Goal: Task Accomplishment & Management: Manage account settings

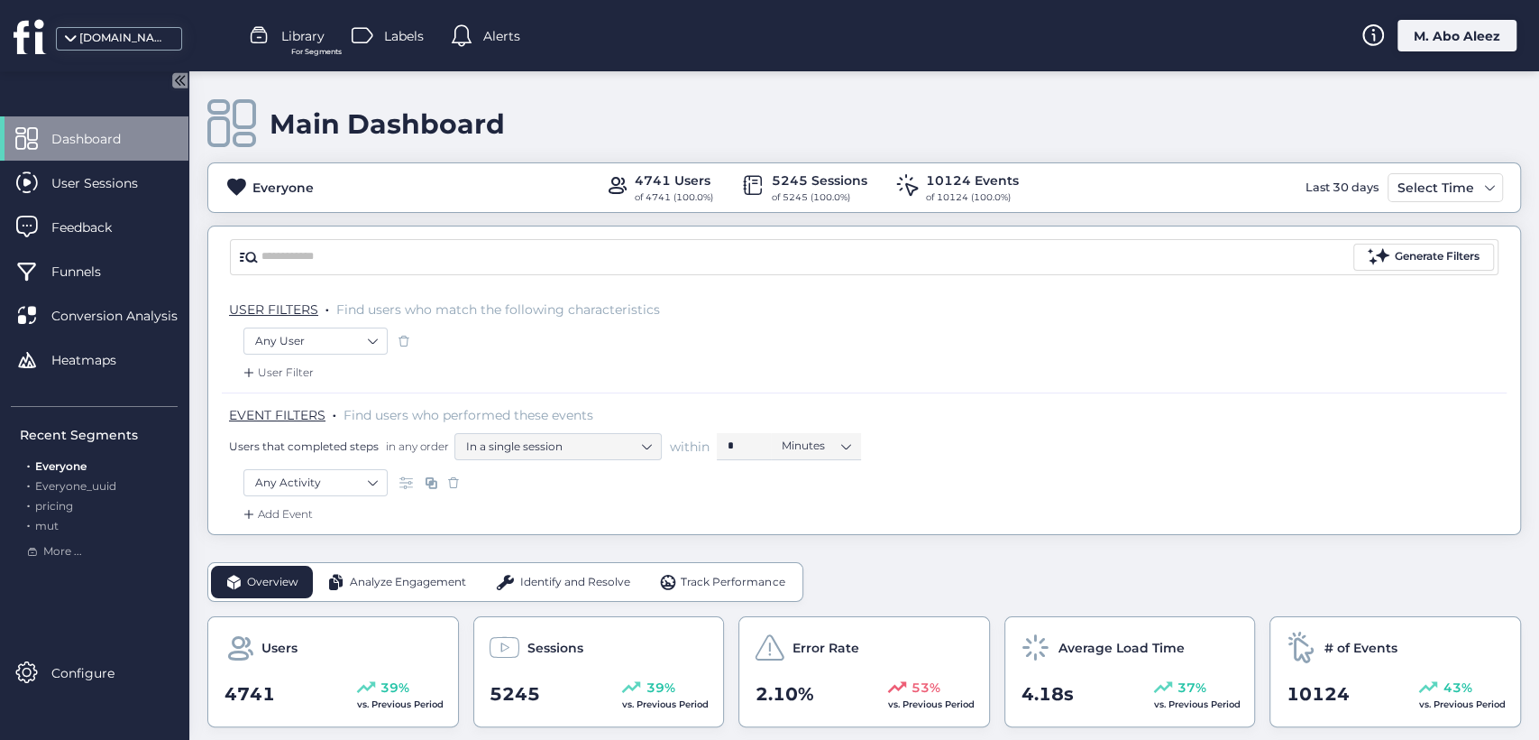
click at [1484, 5] on div at bounding box center [769, 4] width 1539 height 9
click at [1487, 30] on div "M. Abo Aleez" at bounding box center [1457, 36] width 119 height 32
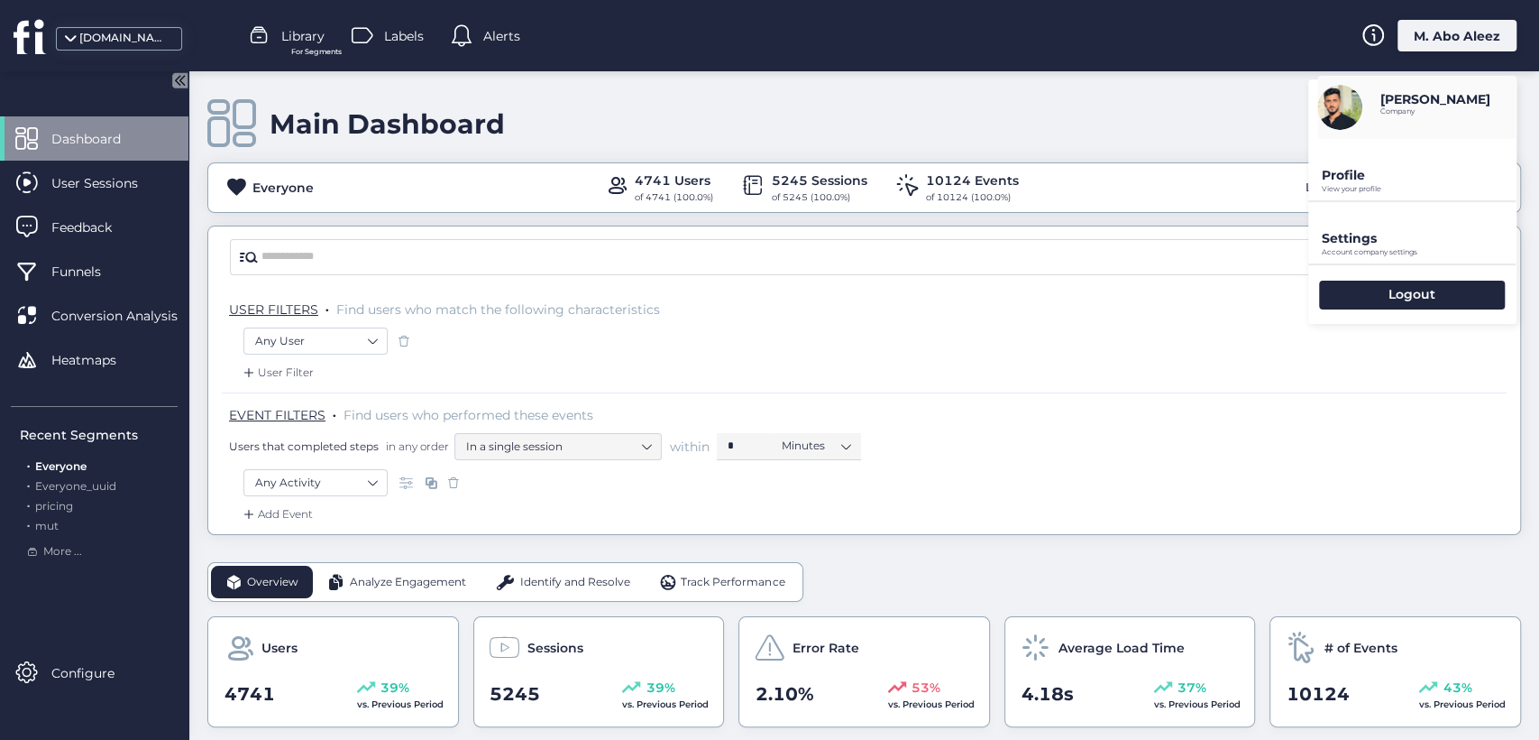
click at [1350, 180] on p "Profile" at bounding box center [1419, 175] width 195 height 16
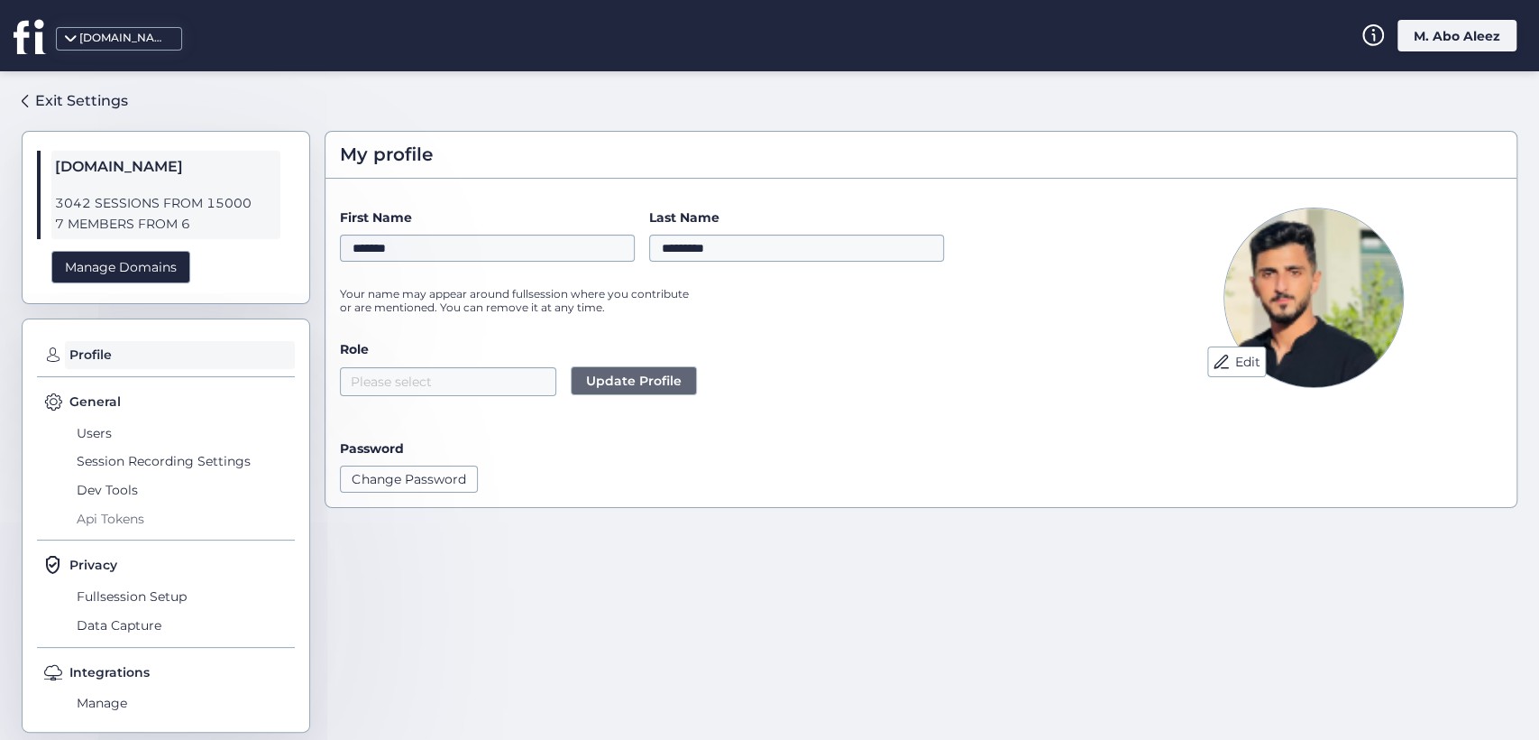
click at [123, 521] on span "Api Tokens" at bounding box center [184, 518] width 222 height 29
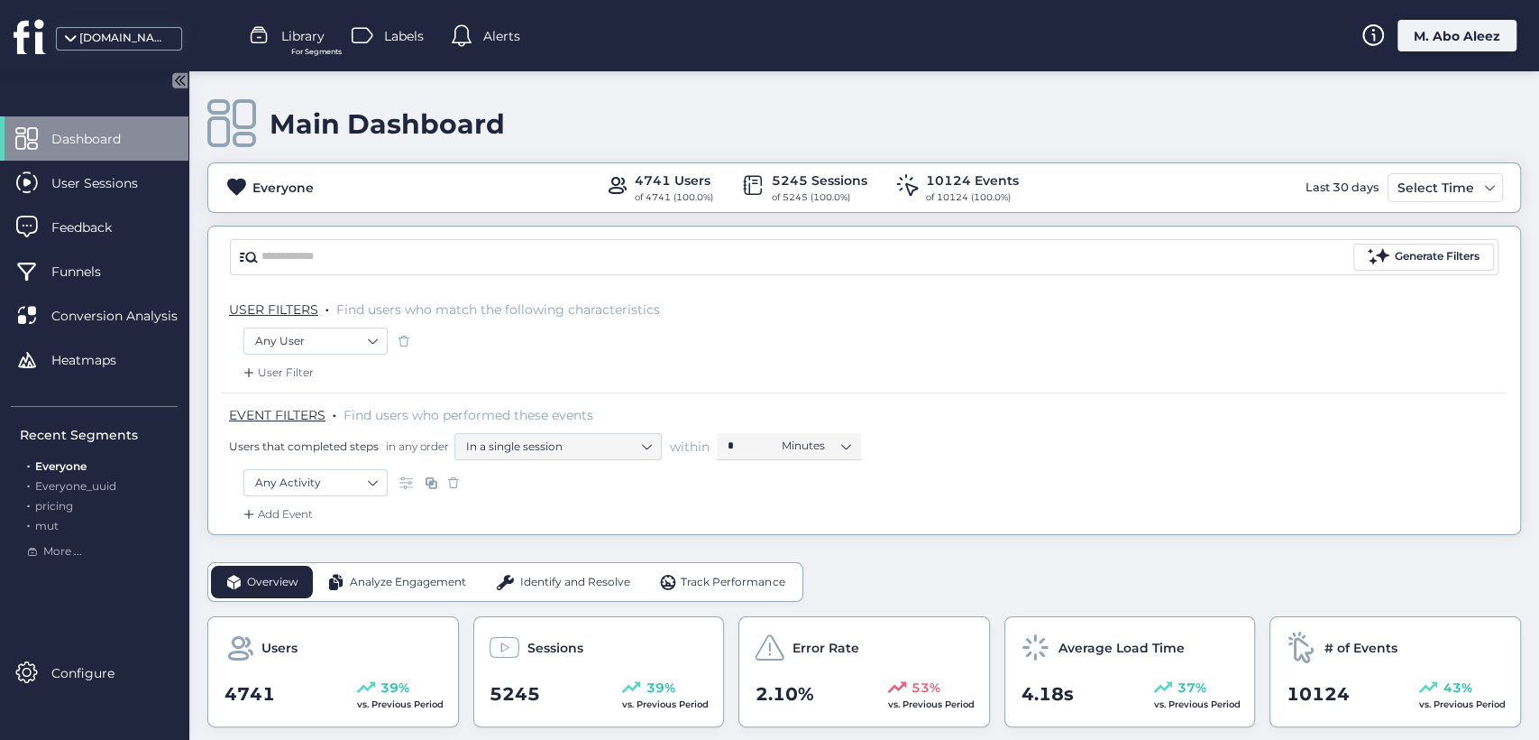
click at [470, 218] on div "Main Dashboard Everyone 4741 Users of 4741 (100.0%) 5245 Sessions of 5245 (100.…" at bounding box center [864, 303] width 1314 height 464
click at [1449, 48] on div "M. Abo Aleez" at bounding box center [1457, 36] width 119 height 32
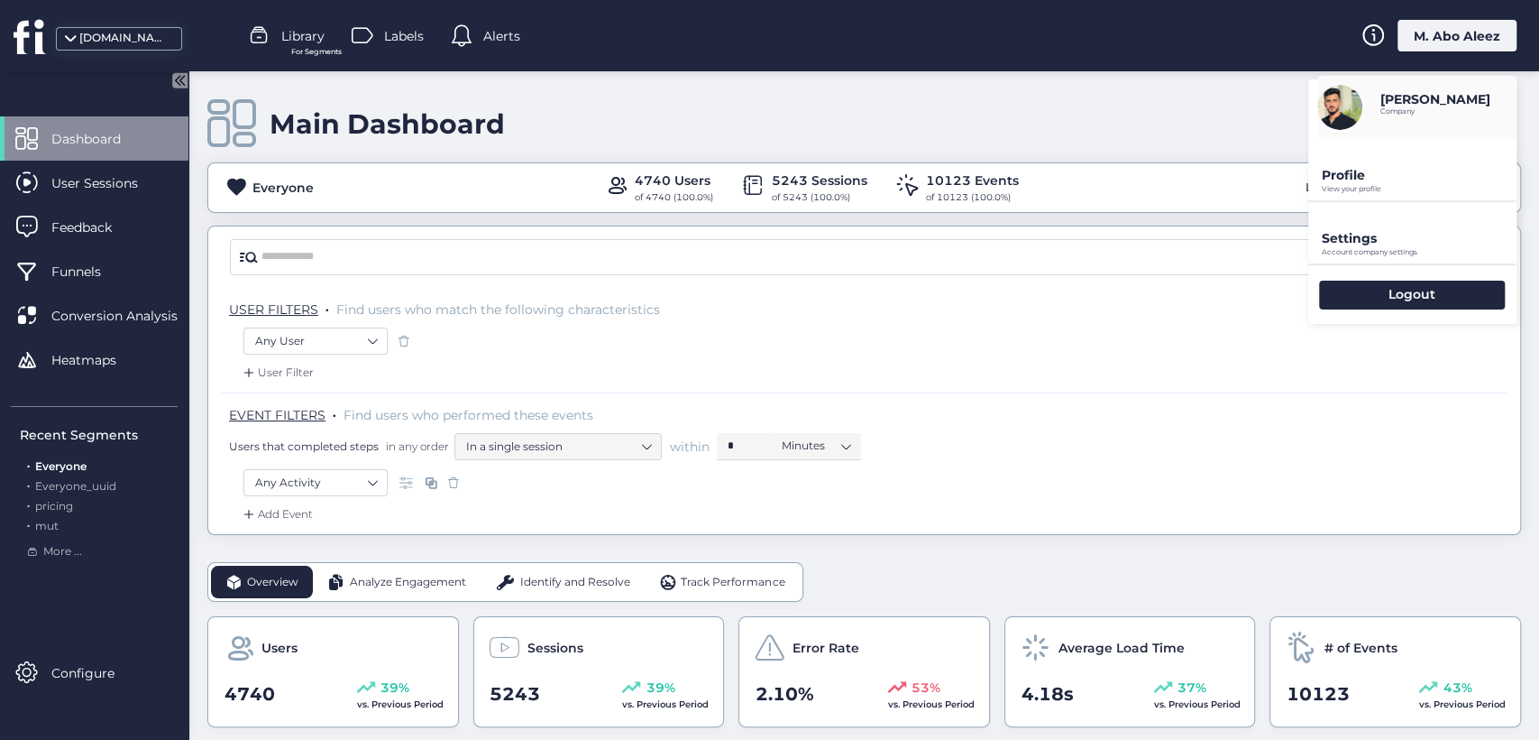
click at [1325, 185] on p "View your profile" at bounding box center [1419, 189] width 195 height 8
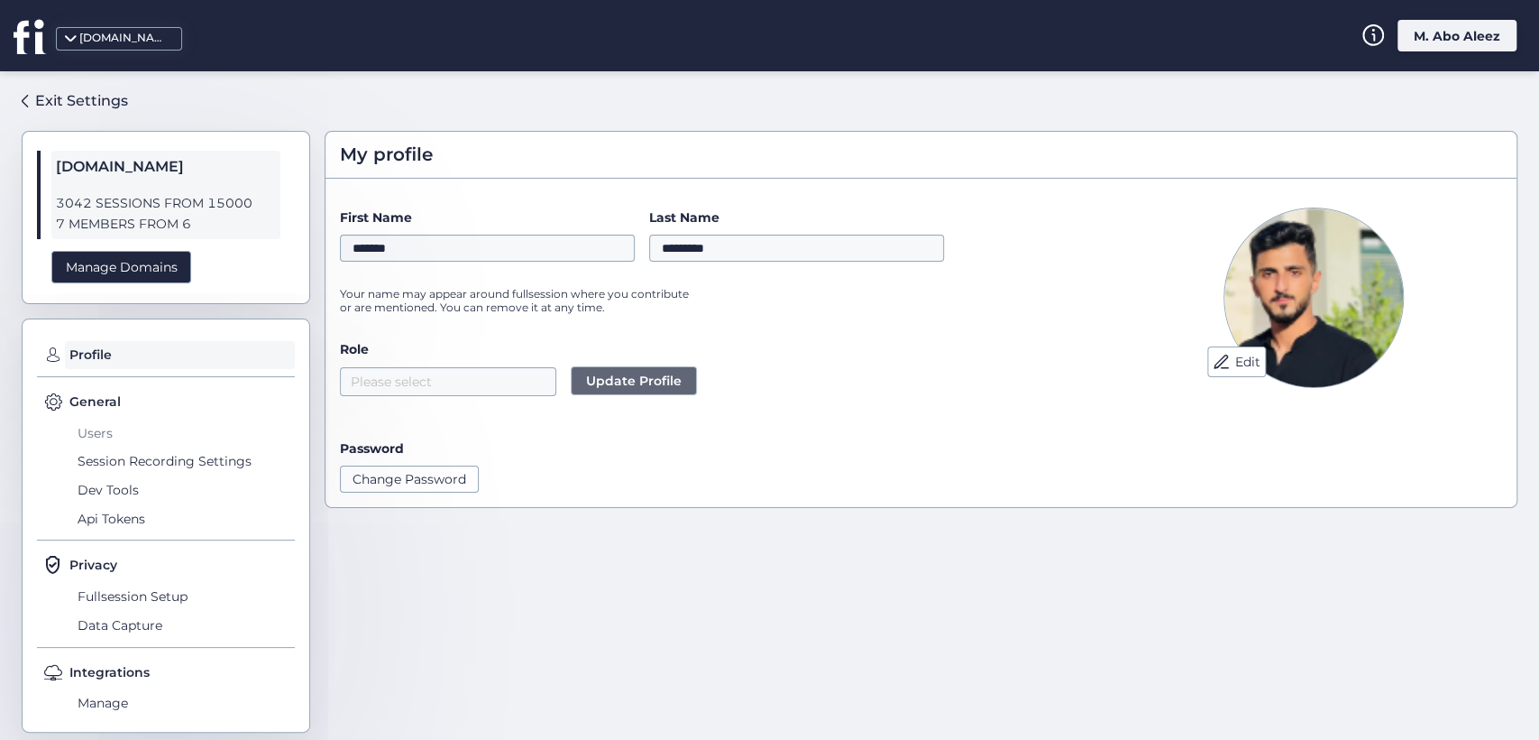
click at [106, 436] on span "Users" at bounding box center [184, 432] width 222 height 29
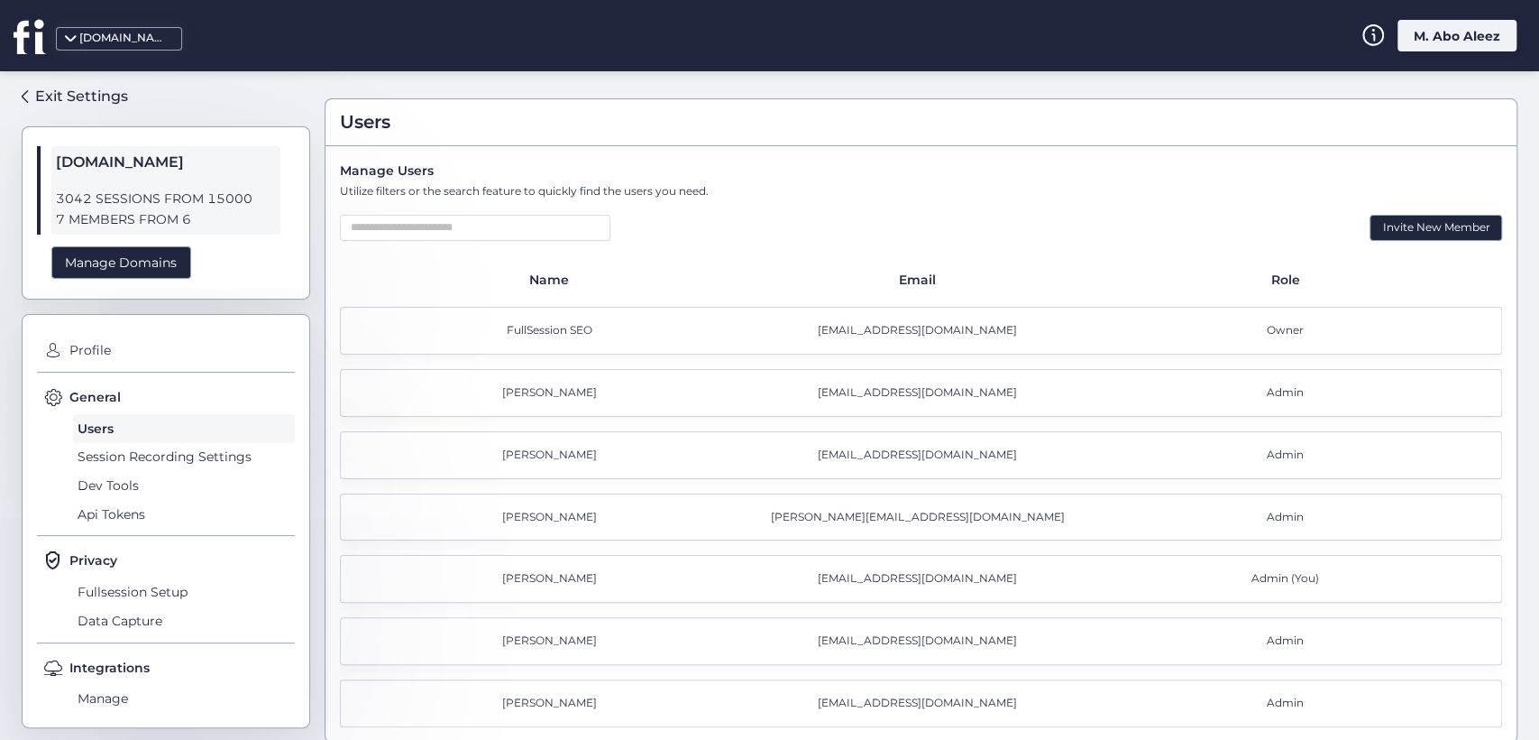
scroll to position [48, 0]
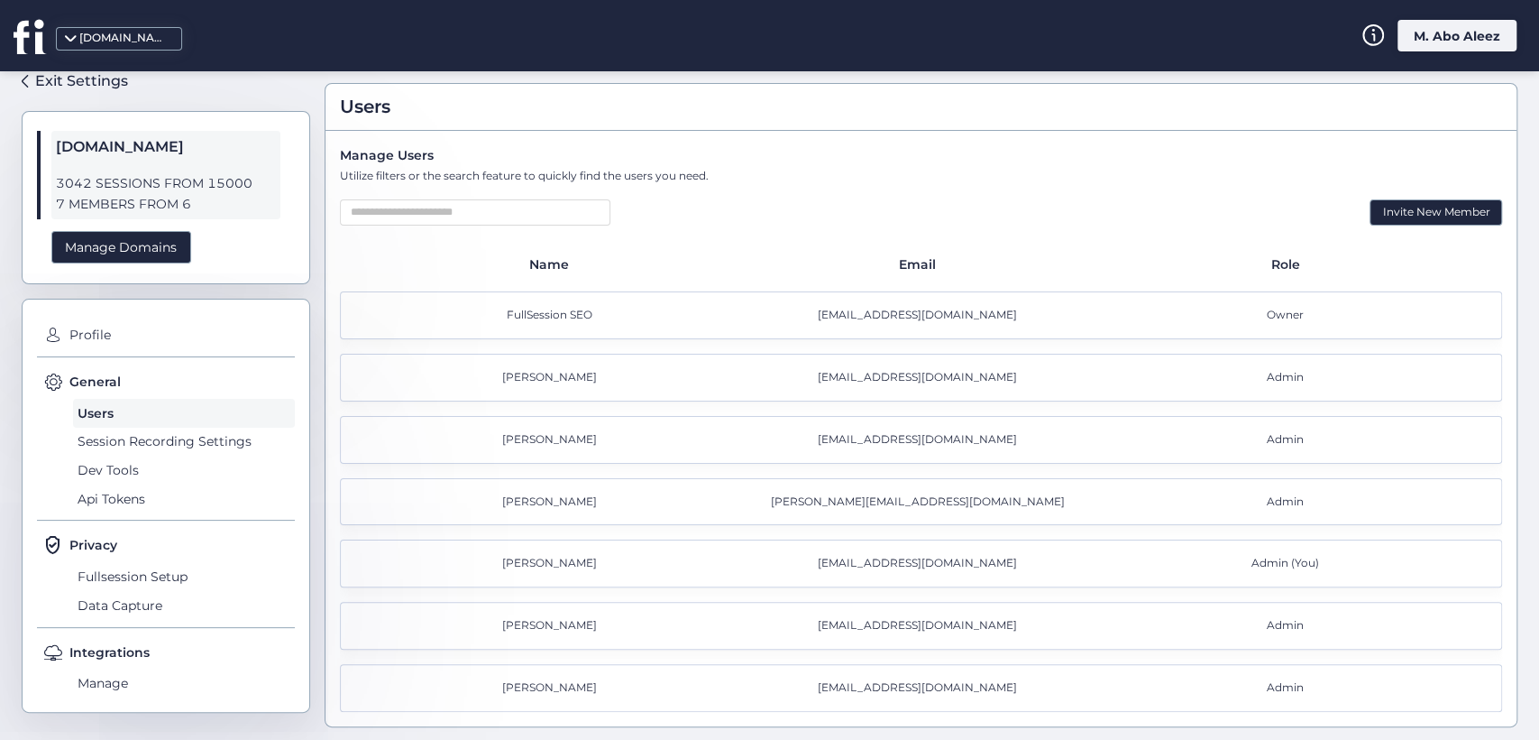
drag, startPoint x: 611, startPoint y: 549, endPoint x: 434, endPoint y: 559, distance: 177.9
click at [434, 559] on div "[PERSON_NAME] Abo Aleez [EMAIL_ADDRESS][DOMAIN_NAME] Admin (You)" at bounding box center [921, 563] width 1162 height 48
drag, startPoint x: 1212, startPoint y: 553, endPoint x: 1298, endPoint y: 560, distance: 86.0
click at [1300, 560] on div "Admin (You)" at bounding box center [1289, 563] width 368 height 17
click at [1254, 559] on span "Admin (You)" at bounding box center [1286, 563] width 68 height 17
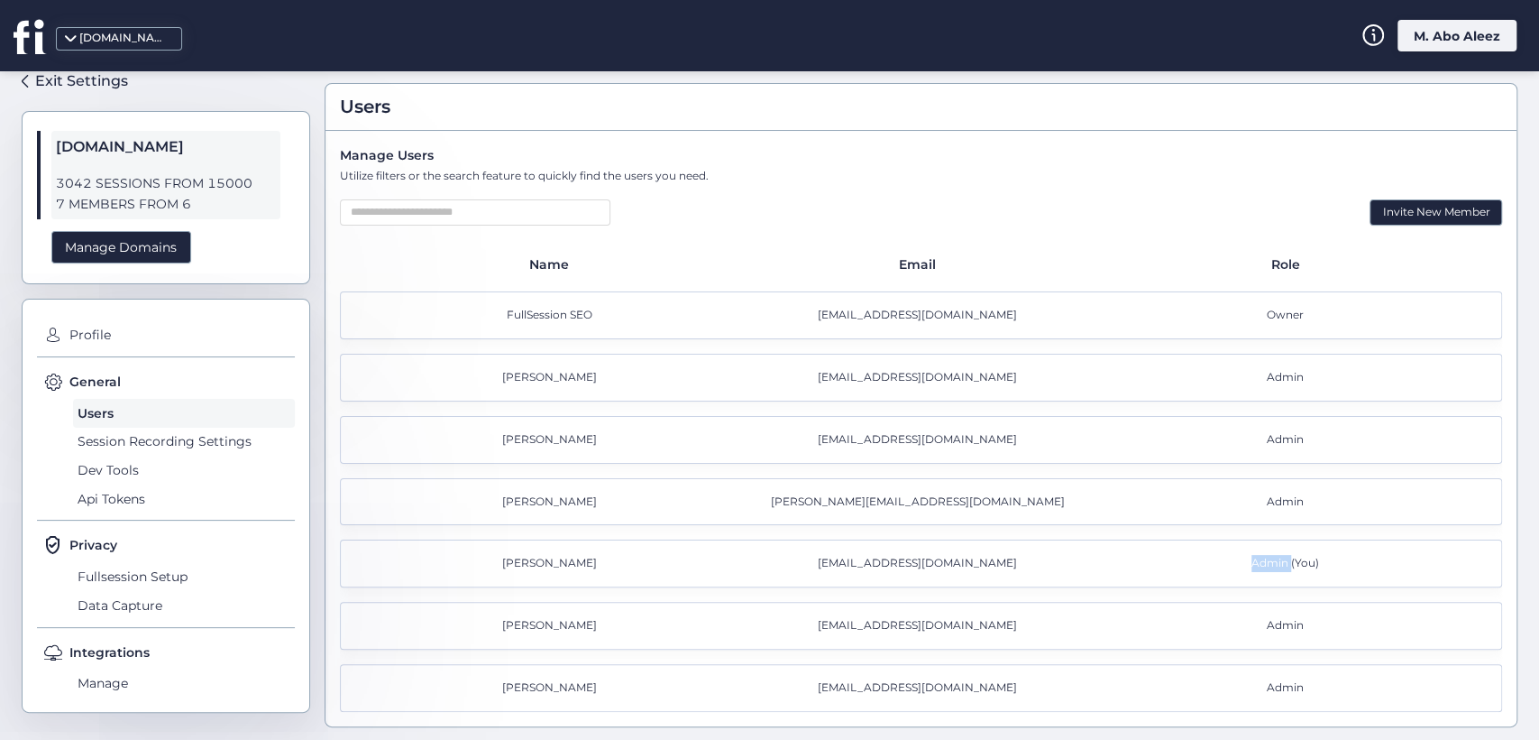
click at [1254, 559] on span "Admin (You)" at bounding box center [1286, 563] width 68 height 17
click at [140, 496] on span "Api Tokens" at bounding box center [184, 498] width 222 height 29
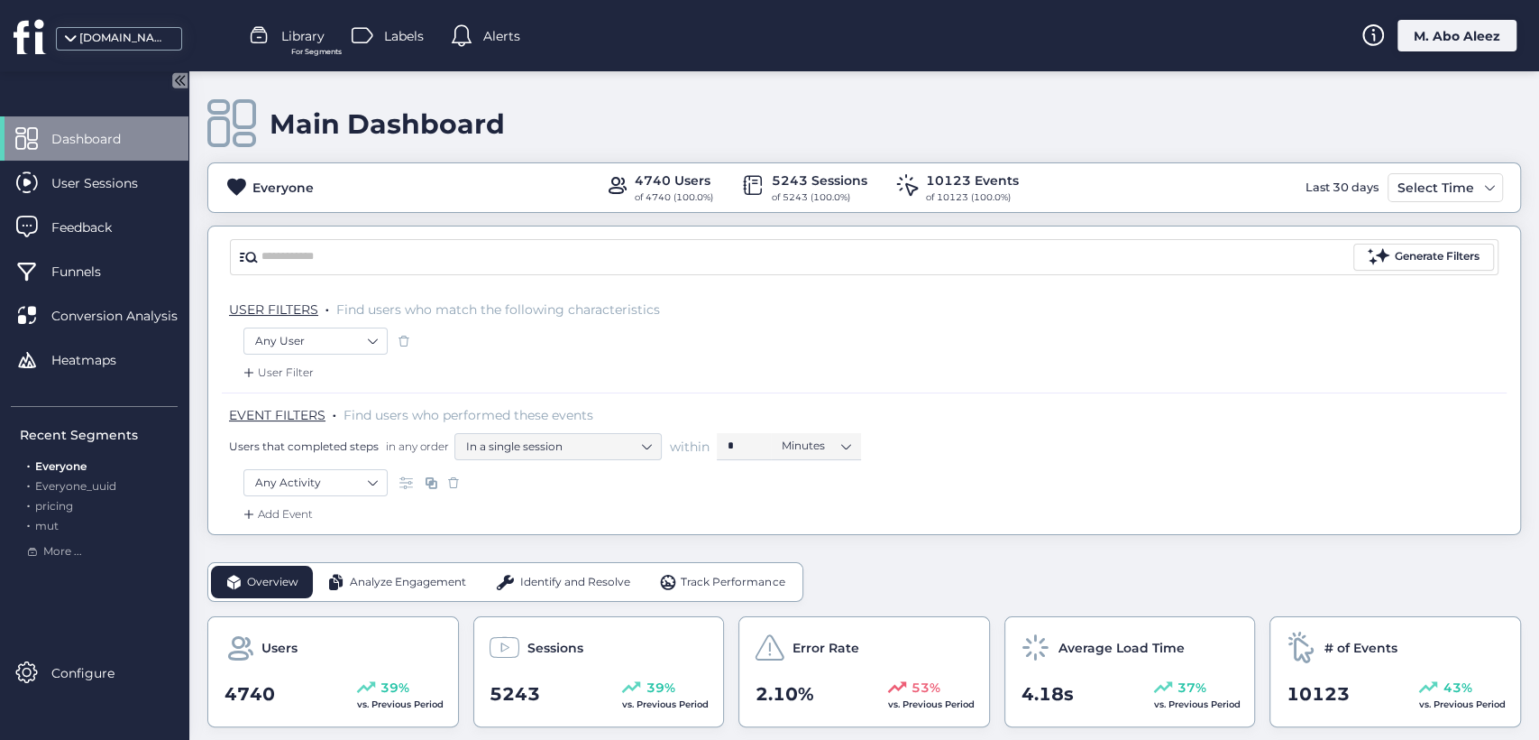
click at [1416, 42] on div "M. Abo Aleez" at bounding box center [1457, 36] width 119 height 32
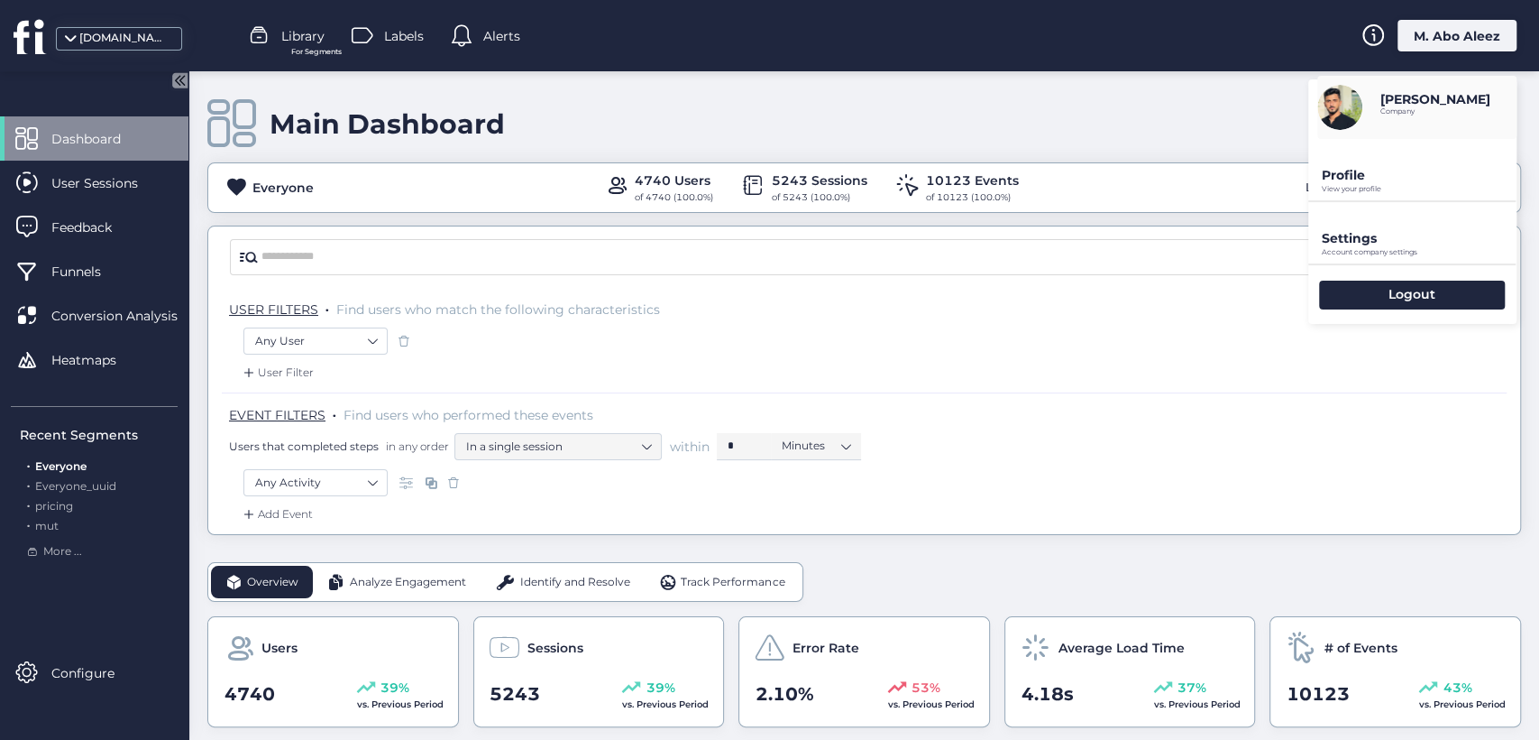
click at [1322, 176] on p "Profile" at bounding box center [1419, 175] width 195 height 16
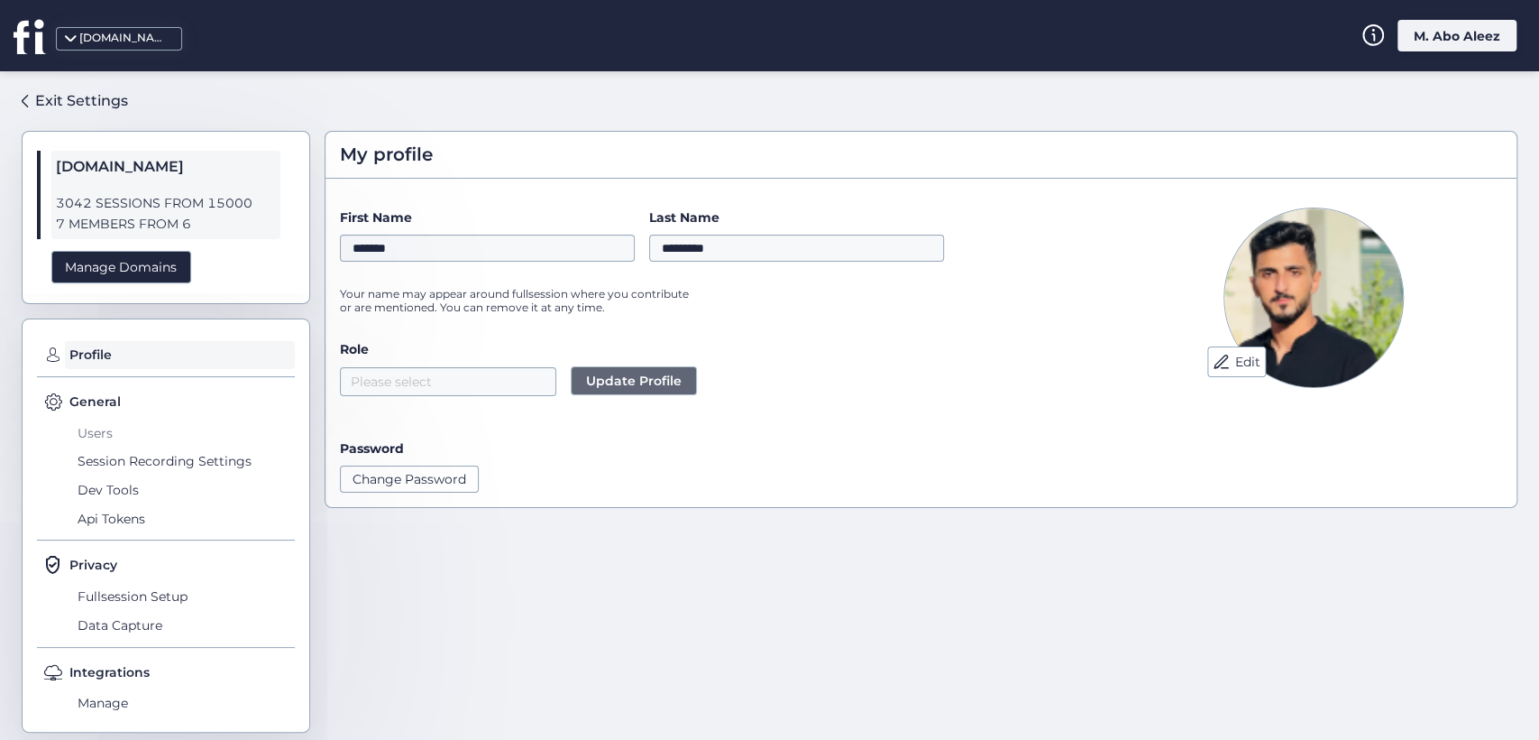
click at [95, 440] on span "Users" at bounding box center [184, 432] width 222 height 29
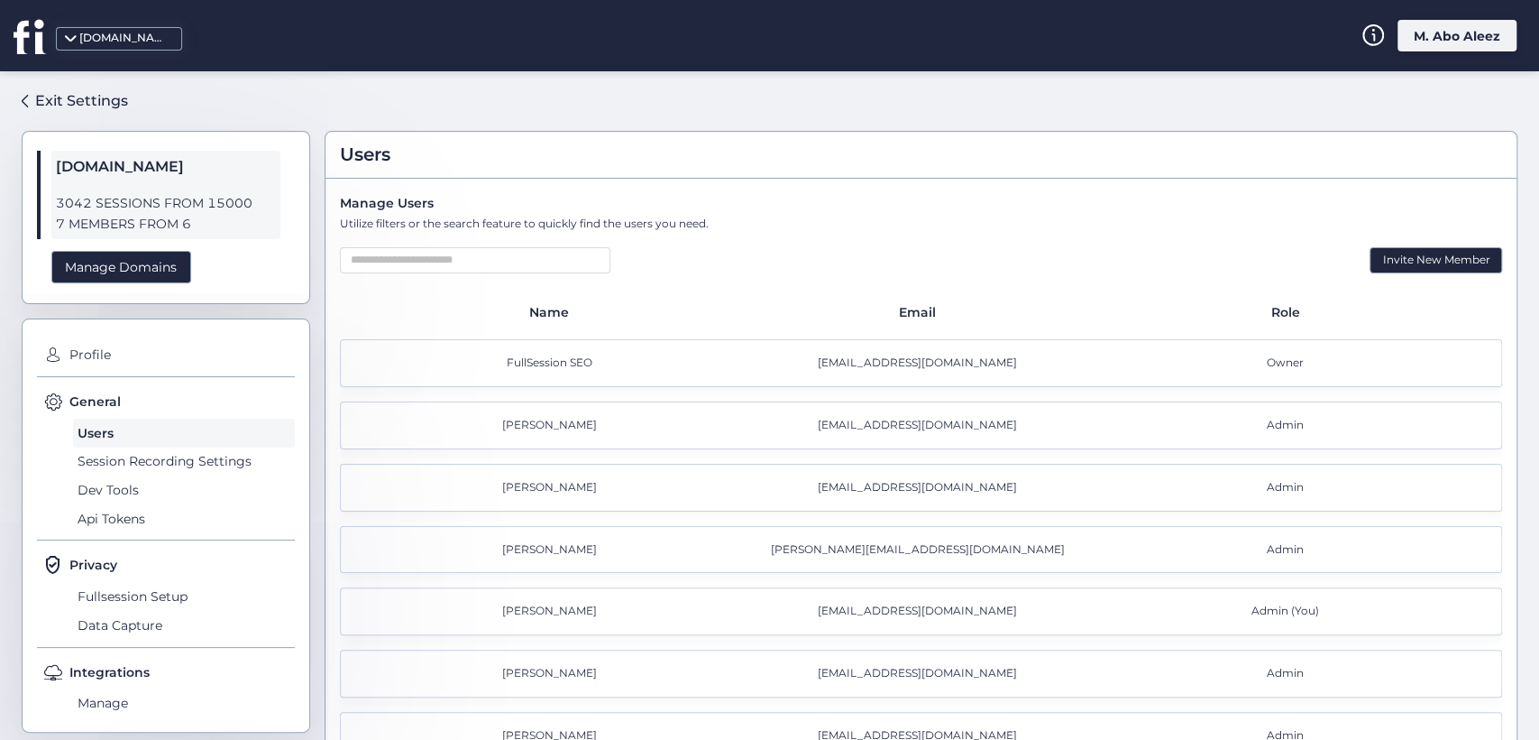
drag, startPoint x: 602, startPoint y: 603, endPoint x: 454, endPoint y: 616, distance: 148.4
click at [454, 616] on div "[PERSON_NAME]" at bounding box center [554, 610] width 368 height 17
drag, startPoint x: 1321, startPoint y: 606, endPoint x: 1205, endPoint y: 629, distance: 118.5
click at [1205, 629] on div "[PERSON_NAME] Abo Aleez [EMAIL_ADDRESS][DOMAIN_NAME] Admin (You)" at bounding box center [921, 611] width 1162 height 48
click at [1263, 608] on span "Admin (You)" at bounding box center [1286, 610] width 68 height 17
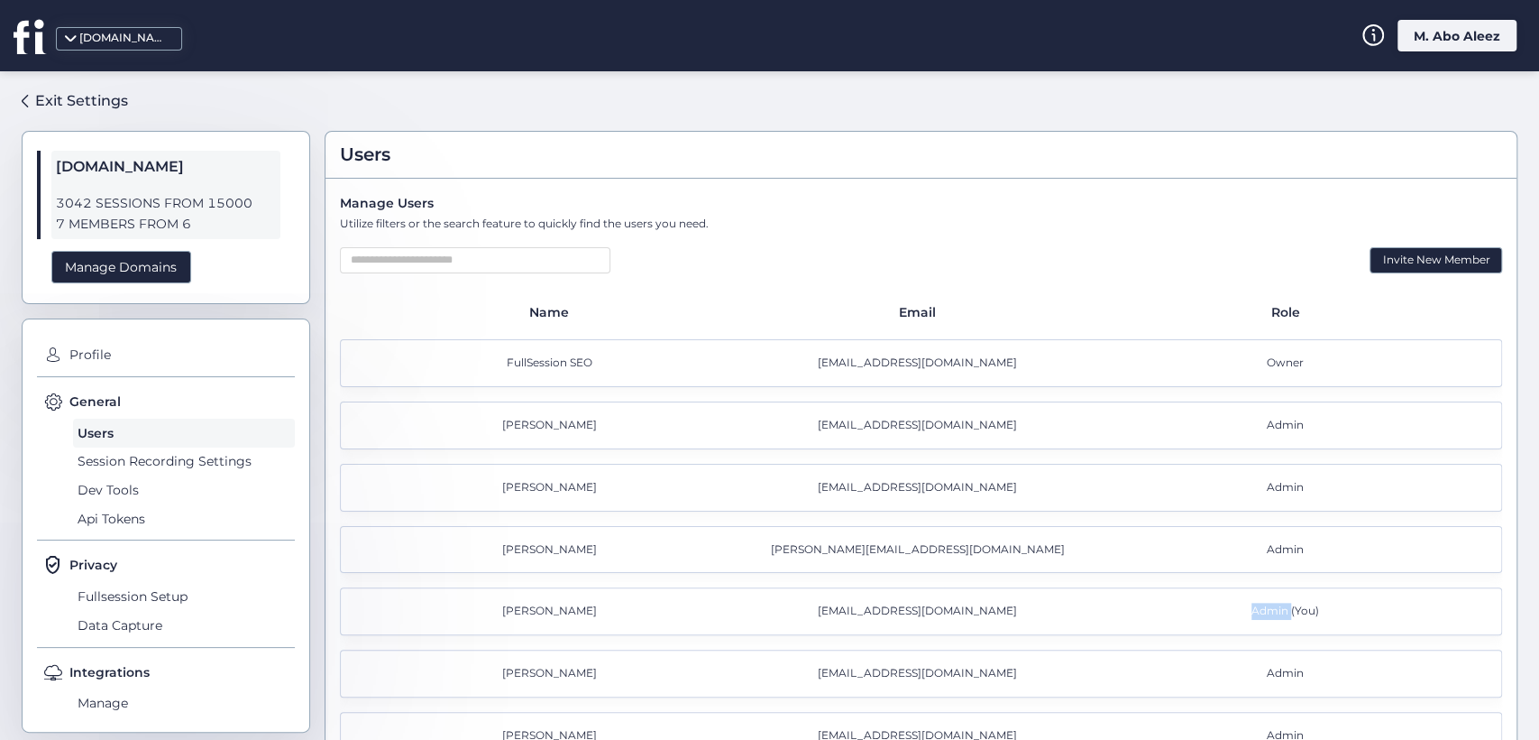
click at [1263, 608] on span "Admin (You)" at bounding box center [1286, 610] width 68 height 17
click at [111, 514] on span "Api Tokens" at bounding box center [184, 518] width 222 height 29
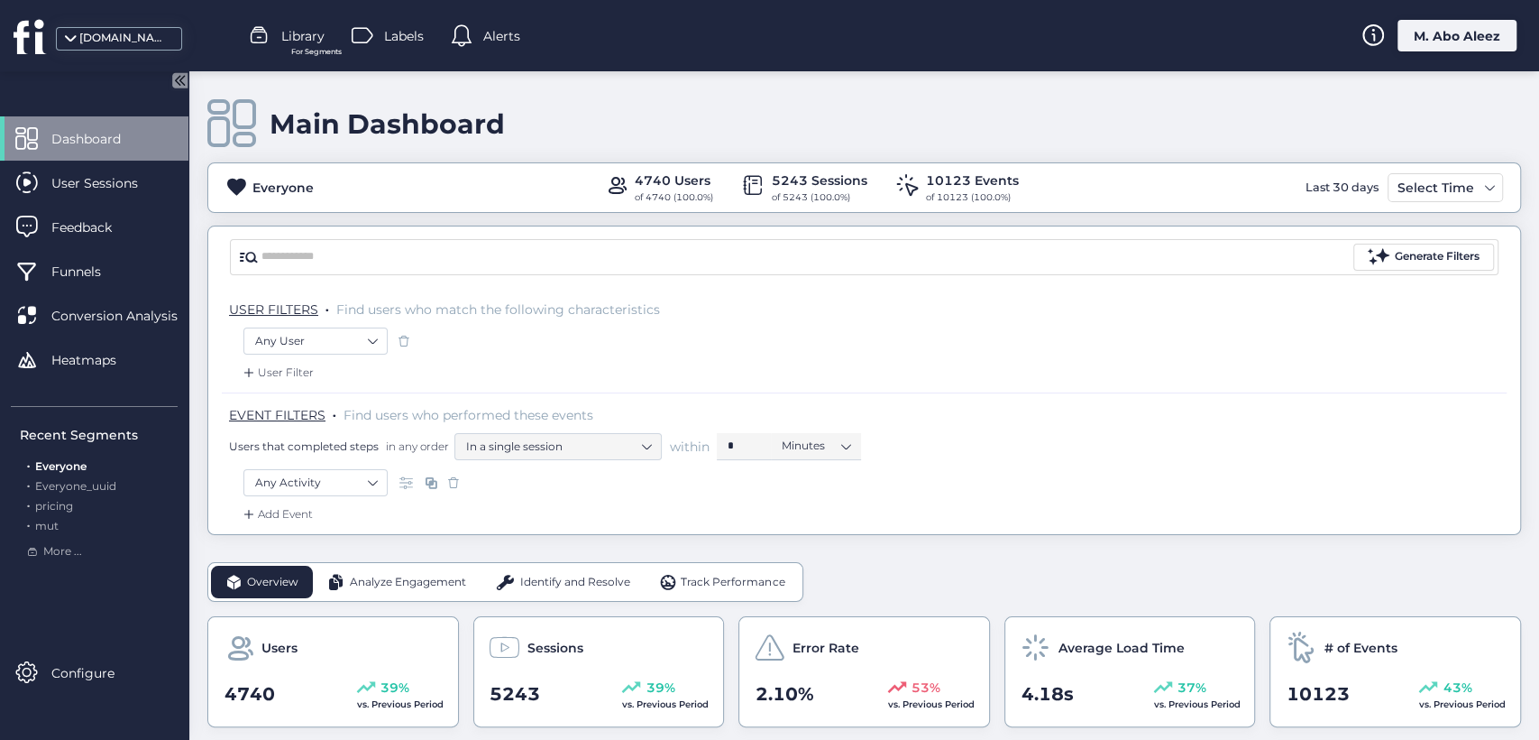
click at [1425, 15] on div "[DOMAIN_NAME] Library For Segments Labels Alerts M. Abo Aleez" at bounding box center [769, 35] width 1539 height 71
click at [1412, 41] on div "M. Abo Aleez" at bounding box center [1457, 36] width 119 height 32
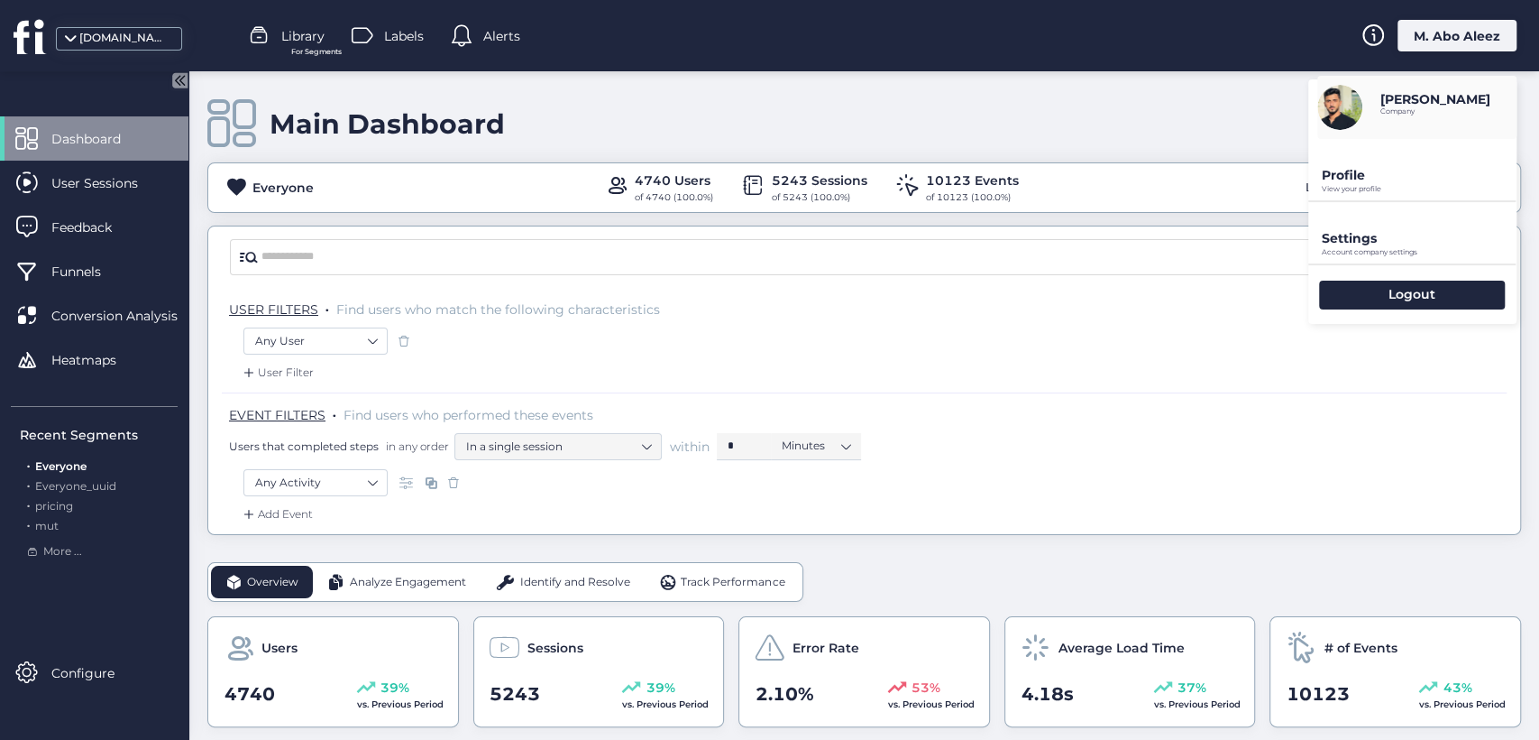
click at [1380, 177] on p "Profile" at bounding box center [1419, 175] width 195 height 16
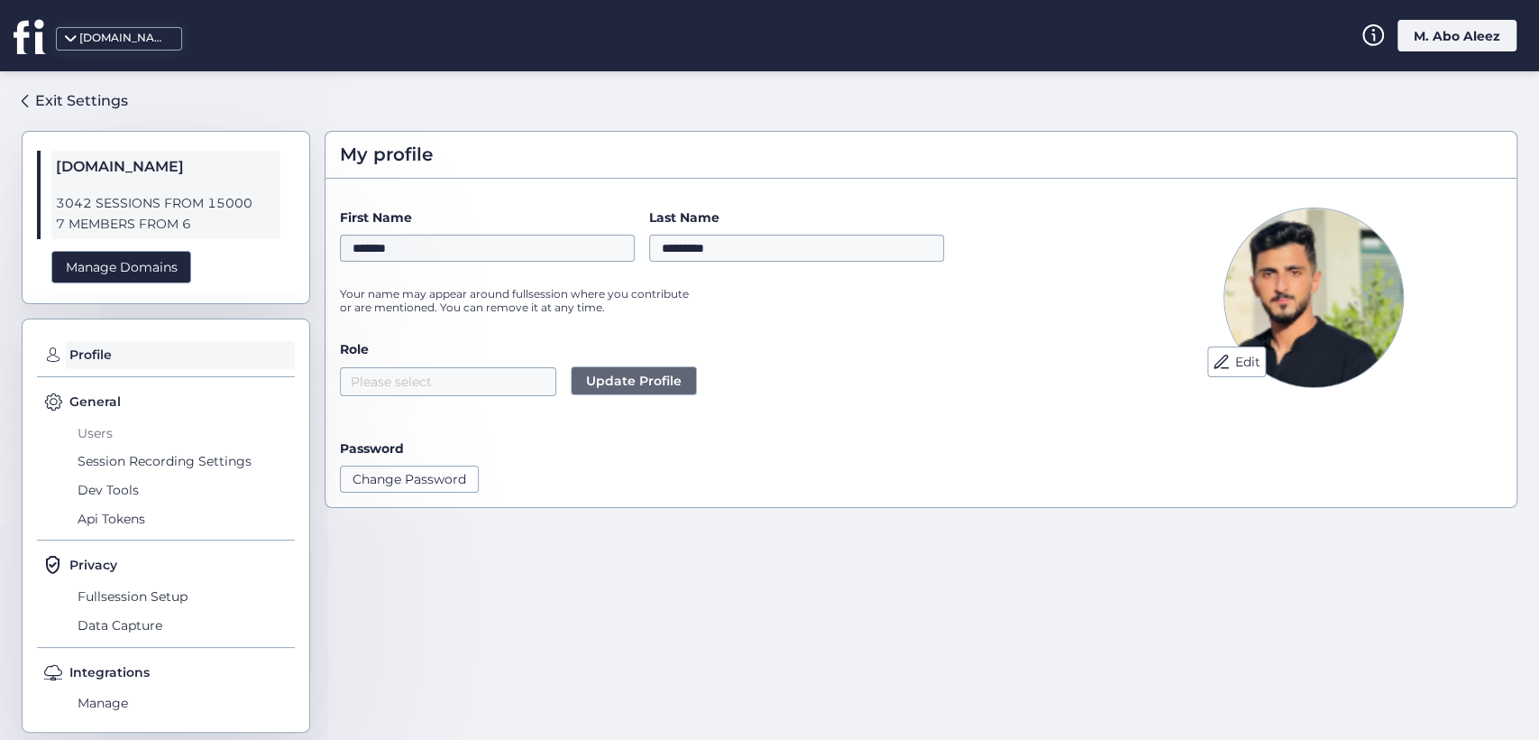
click at [115, 435] on span "Users" at bounding box center [184, 432] width 222 height 29
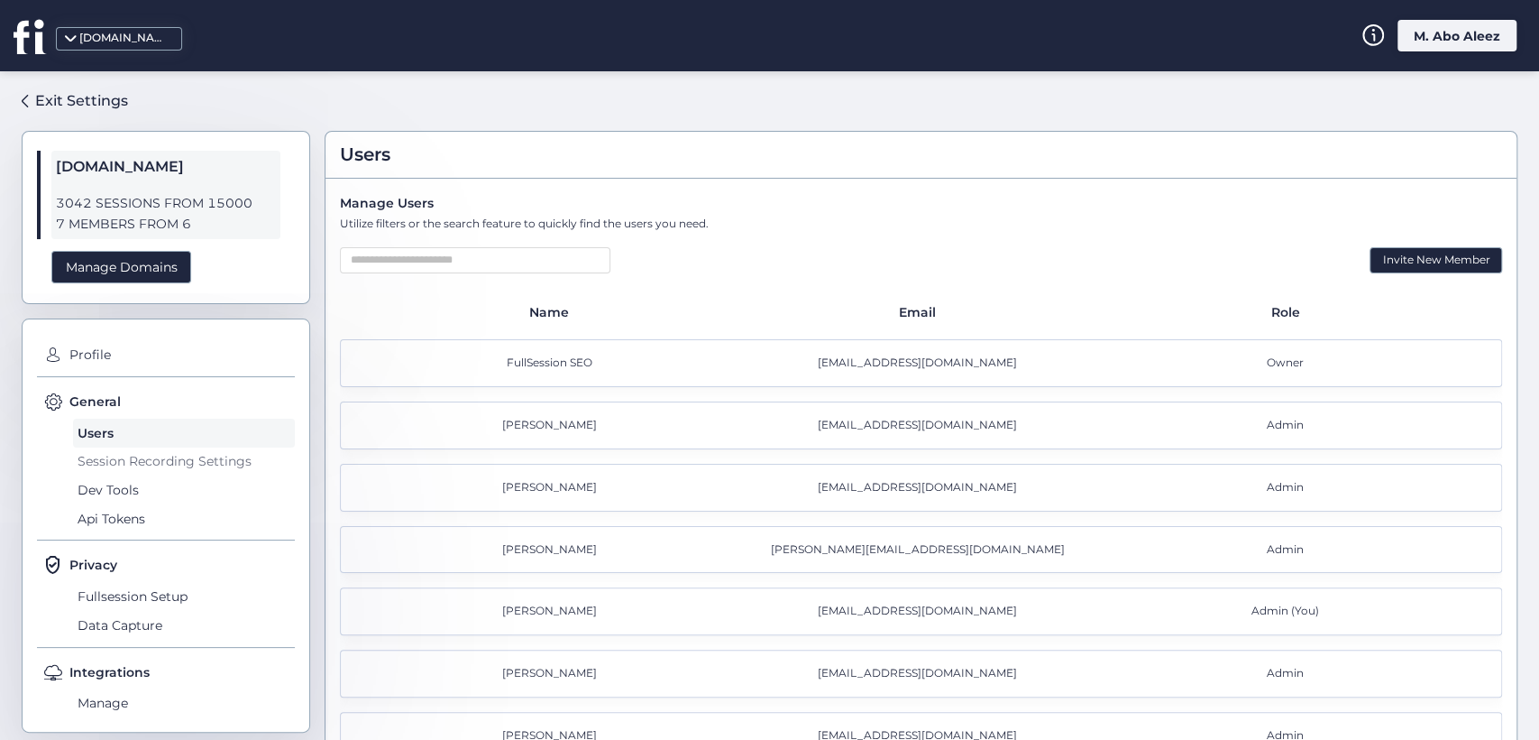
click at [151, 456] on span "Session Recording Settings" at bounding box center [184, 461] width 222 height 29
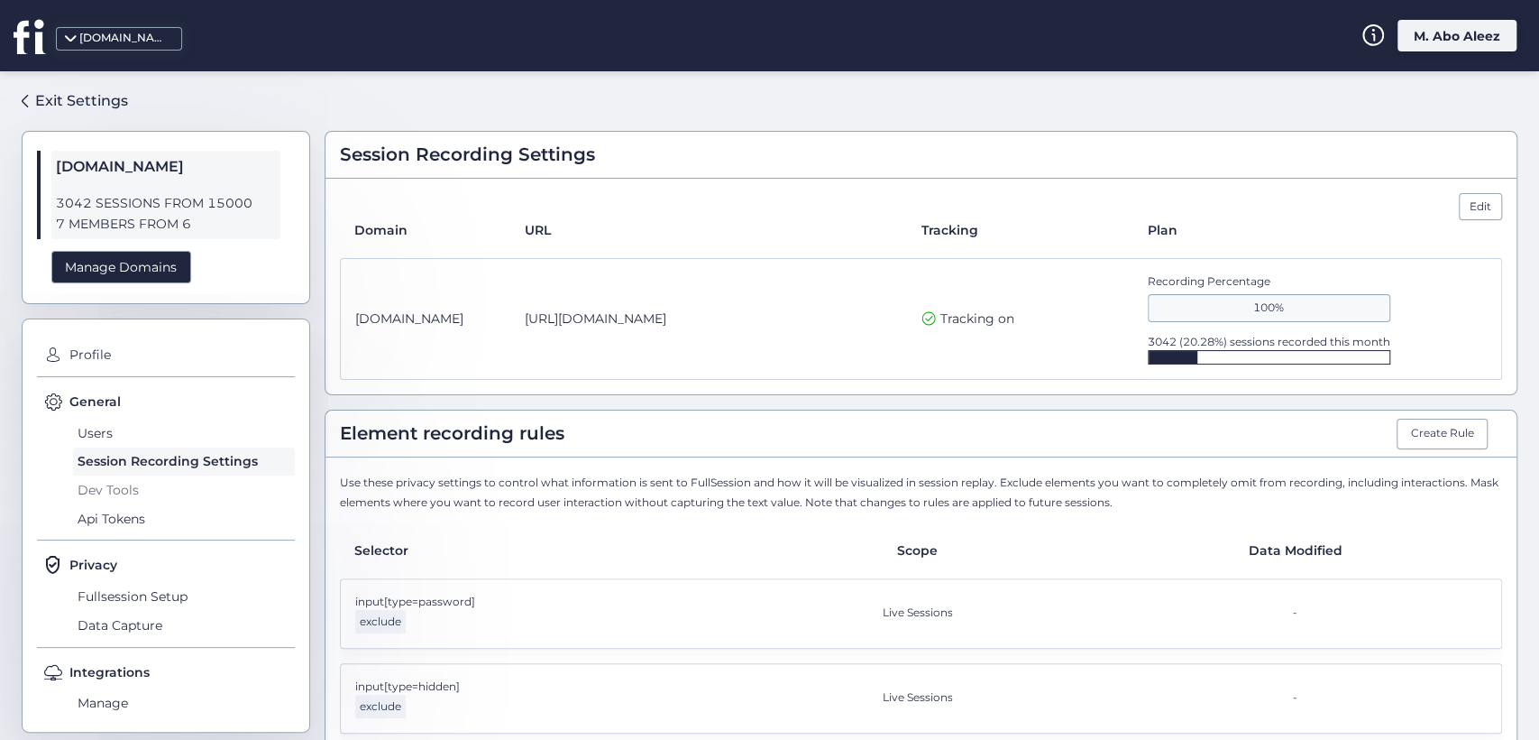
click at [108, 488] on span "Dev Tools" at bounding box center [184, 489] width 222 height 29
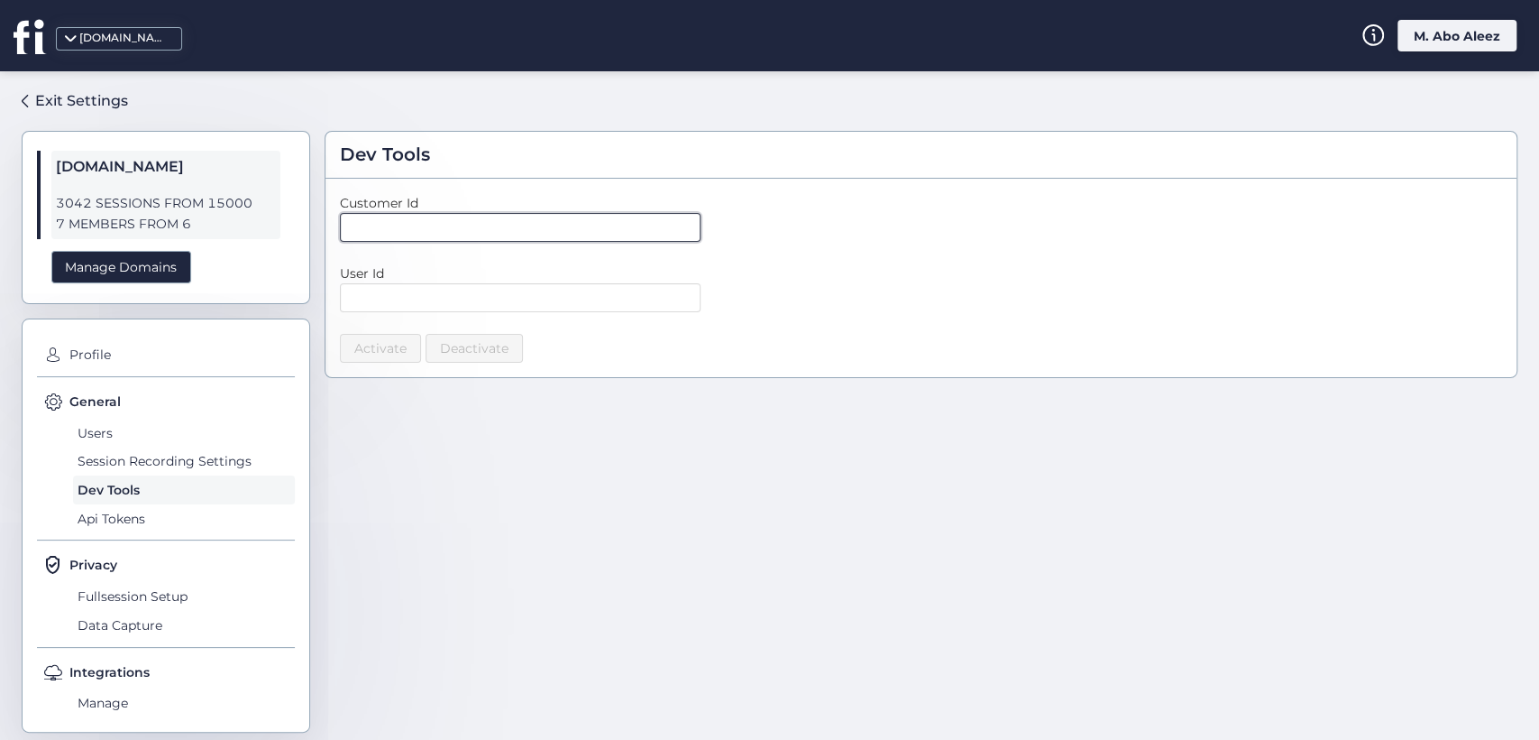
click at [459, 225] on input "text" at bounding box center [520, 227] width 361 height 29
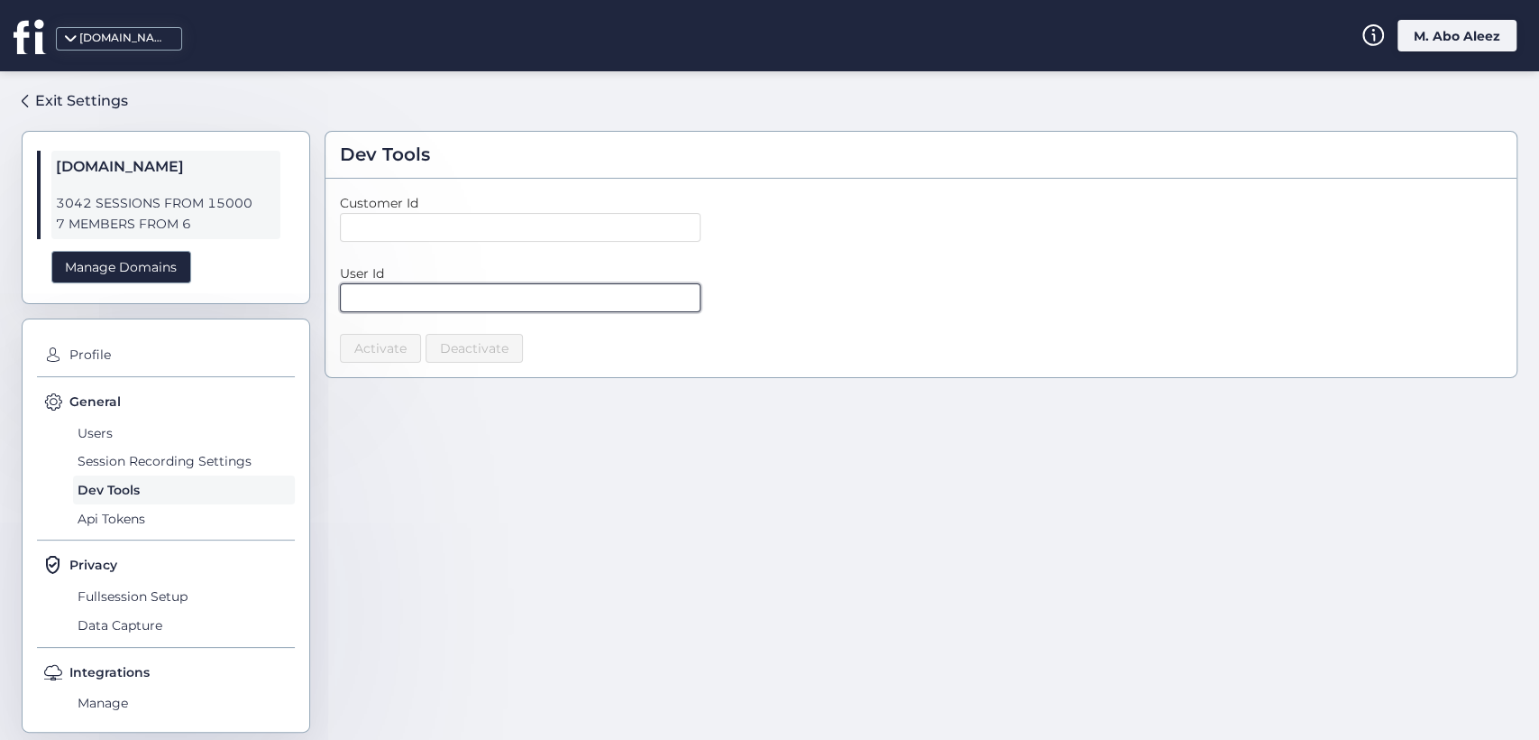
click at [490, 290] on input "text" at bounding box center [520, 297] width 361 height 29
click at [137, 519] on span "Api Tokens" at bounding box center [184, 518] width 222 height 29
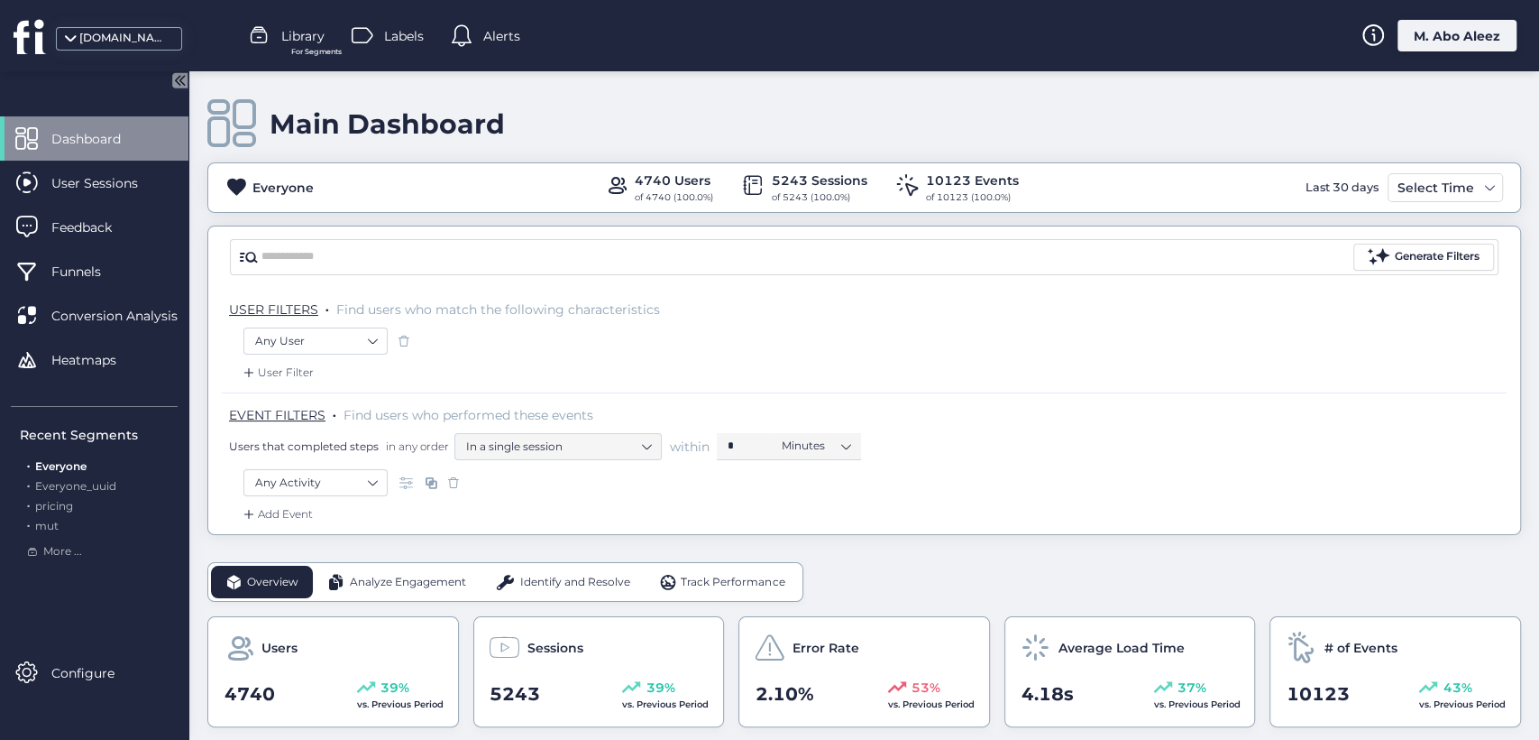
click at [1437, 47] on div "M. Abo Aleez" at bounding box center [1457, 36] width 119 height 32
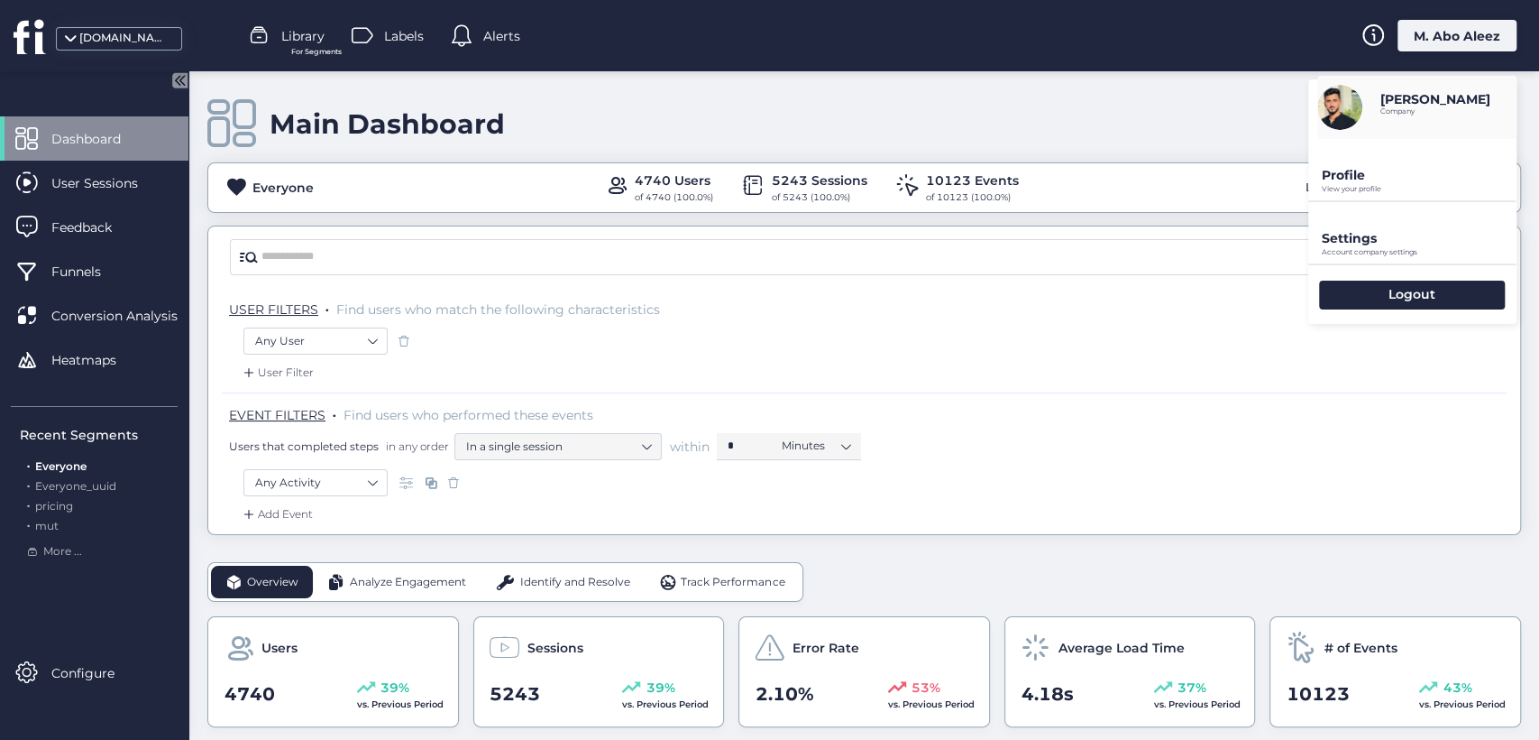
click at [1354, 182] on p "Profile" at bounding box center [1419, 175] width 195 height 16
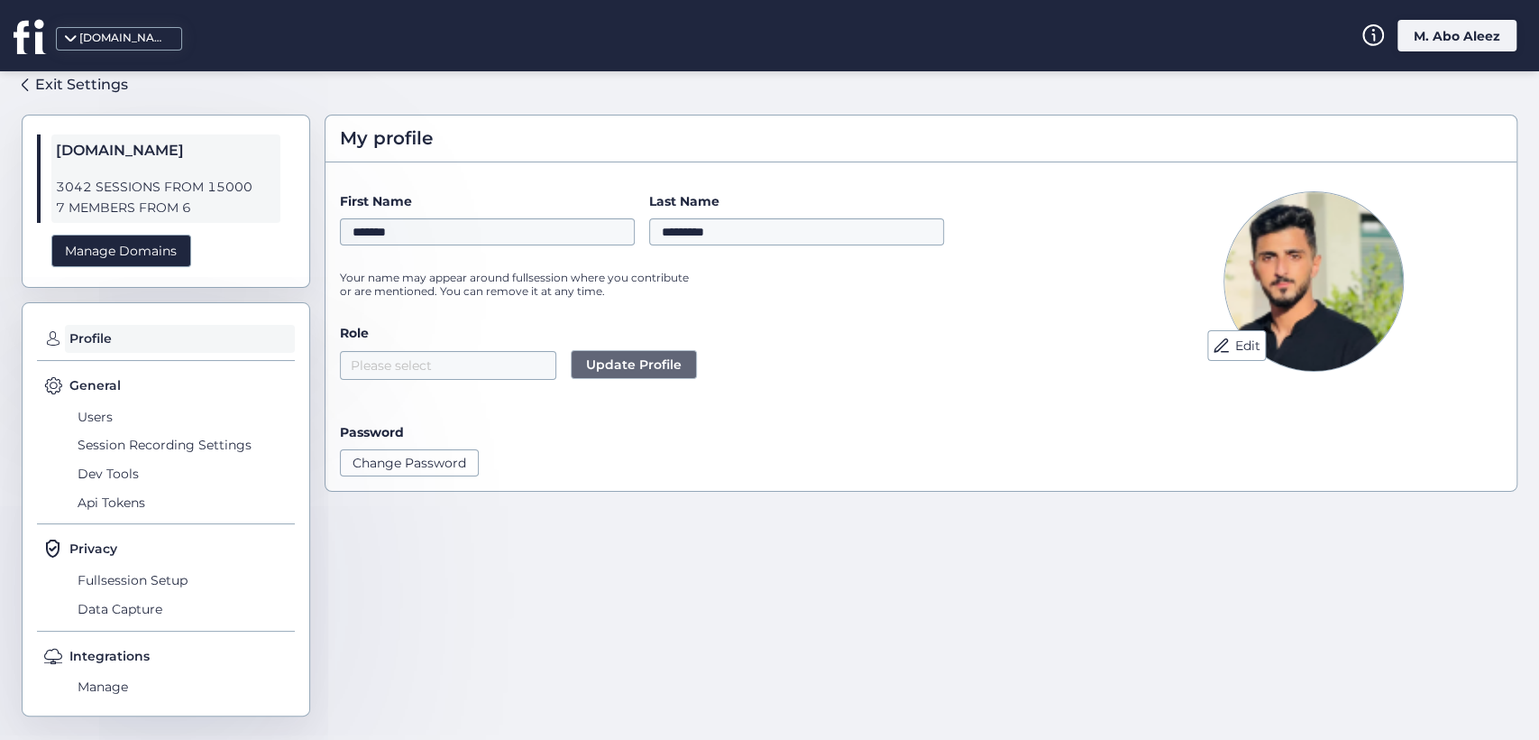
scroll to position [22, 0]
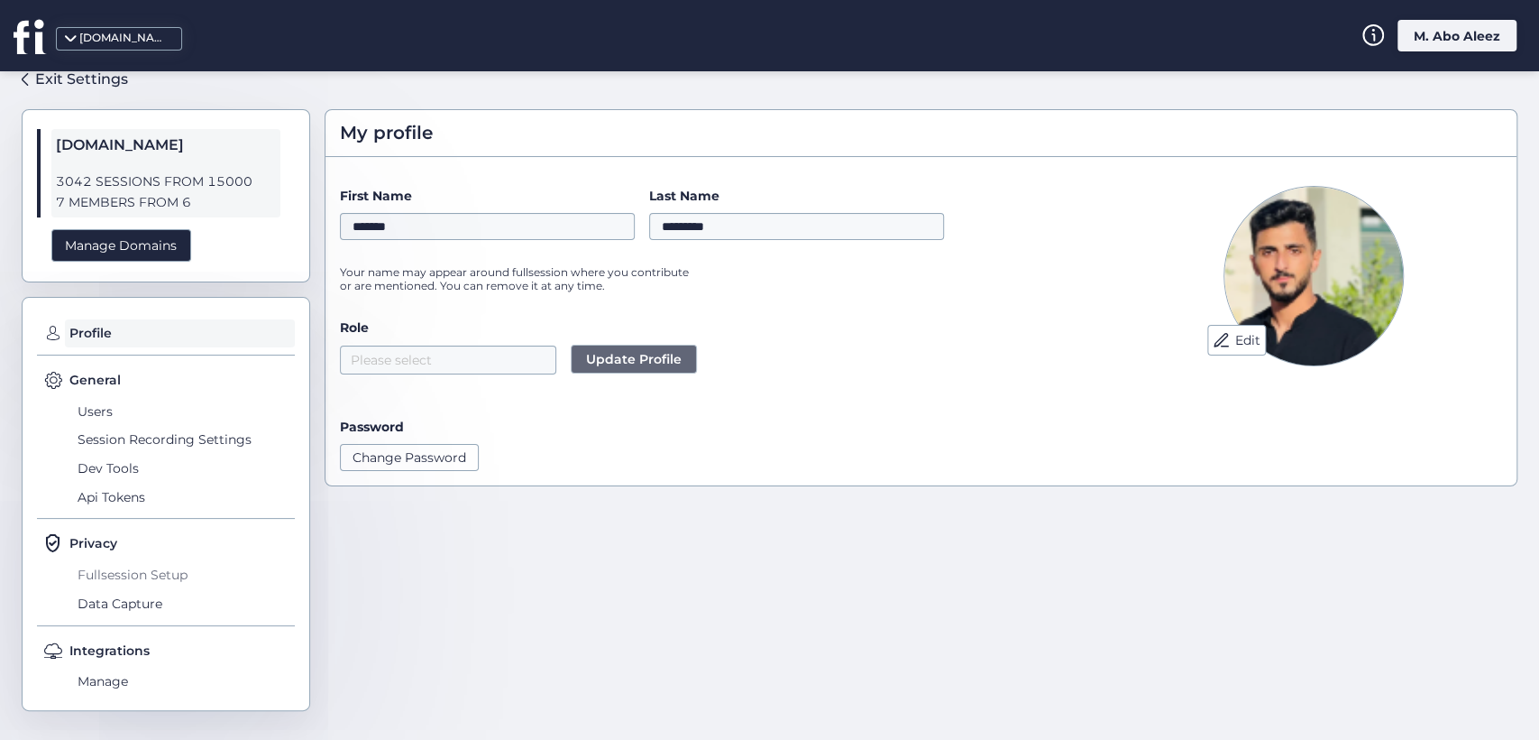
click at [166, 569] on span "Fullsession Setup" at bounding box center [184, 574] width 222 height 29
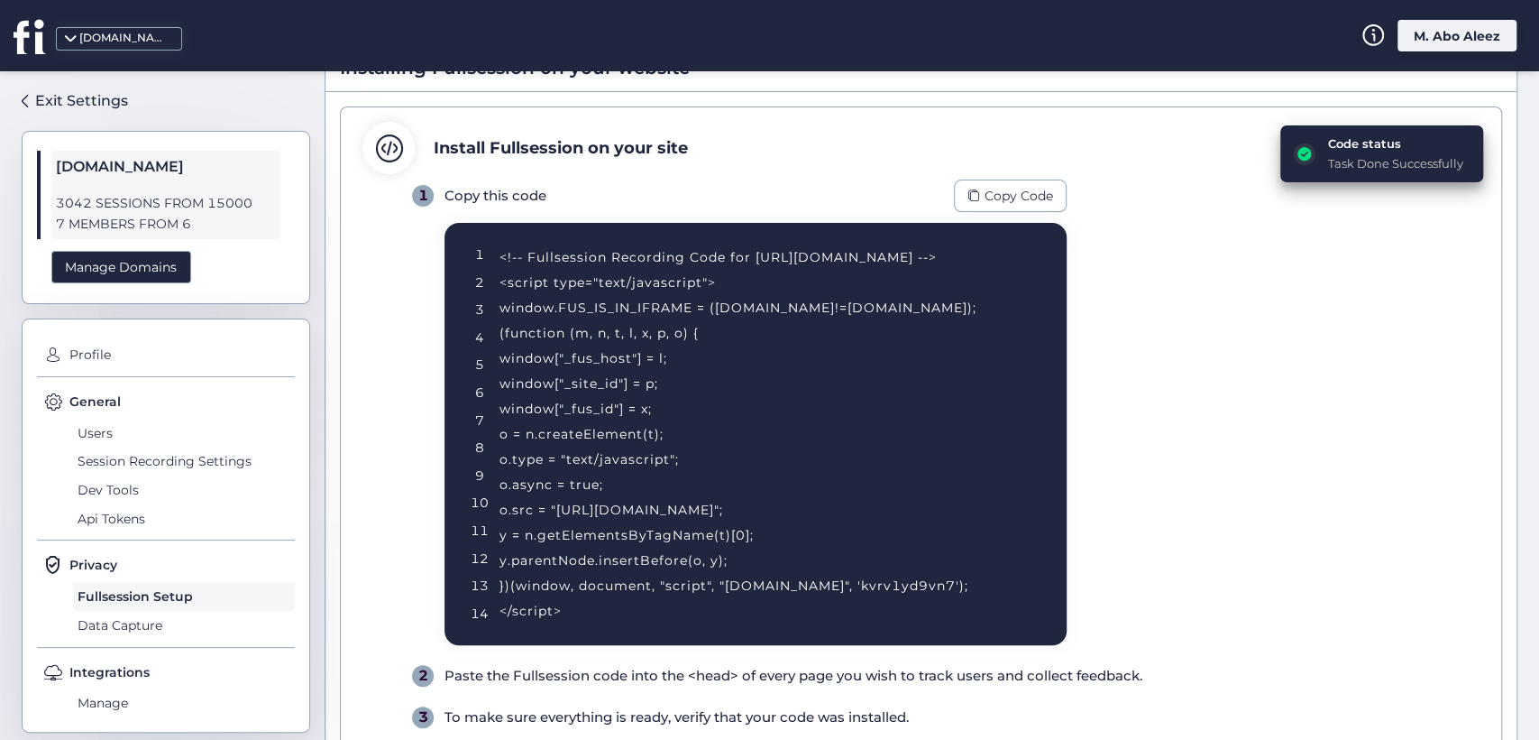
scroll to position [122, 0]
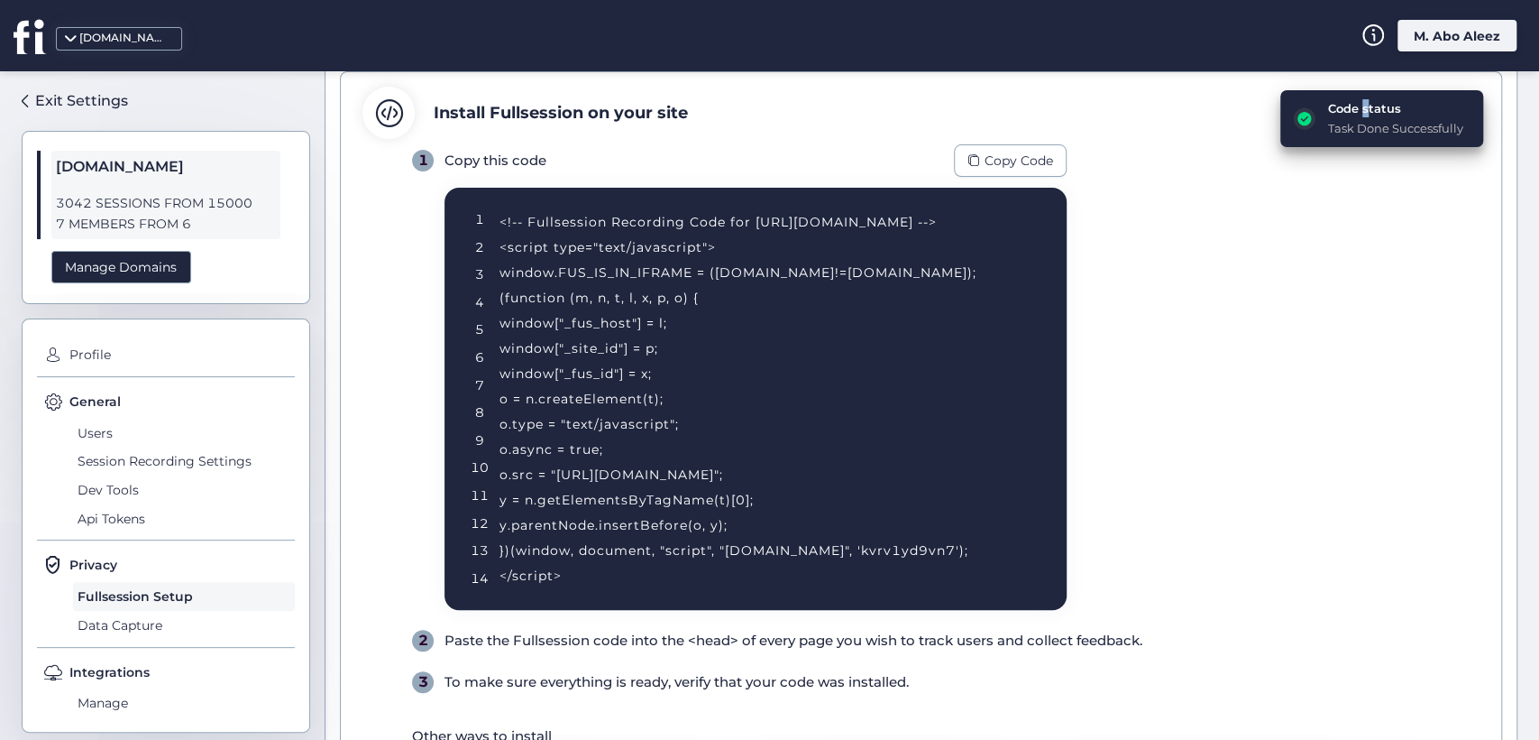
click at [1345, 114] on div "Code status" at bounding box center [1395, 108] width 135 height 18
click at [988, 161] on span "Copy Code" at bounding box center [1019, 161] width 69 height 20
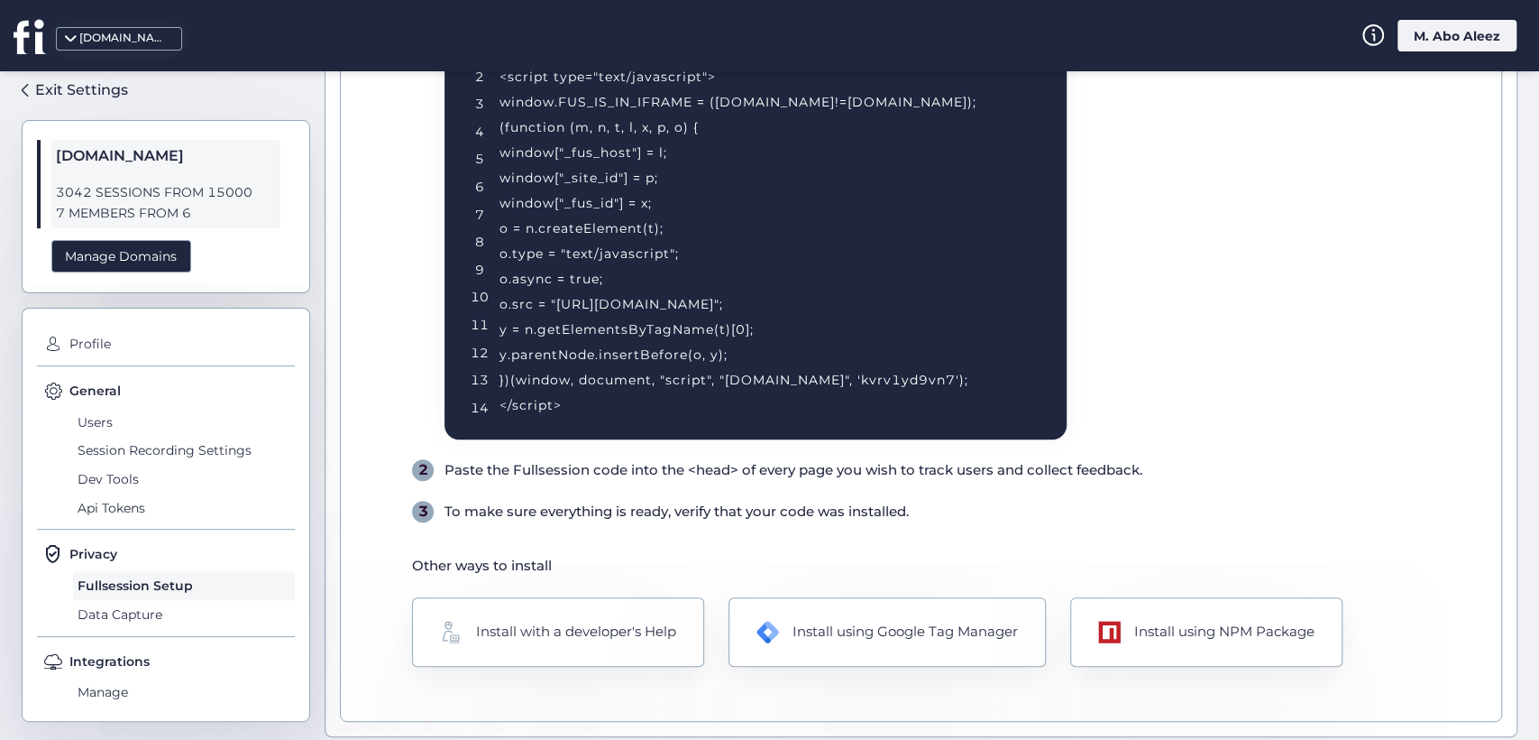
scroll to position [303, 0]
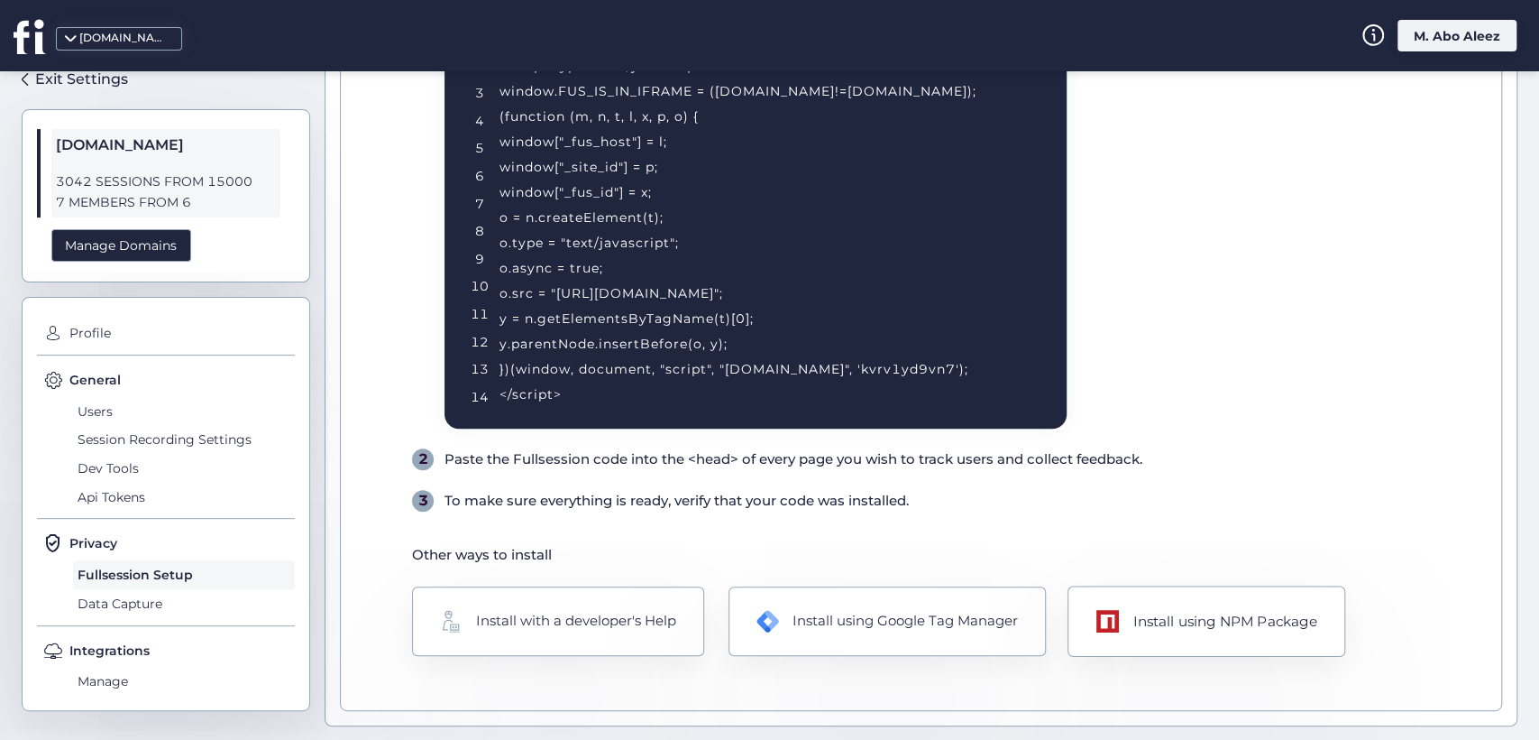
click at [1123, 630] on div "Install using NPM Package" at bounding box center [1207, 620] width 278 height 71
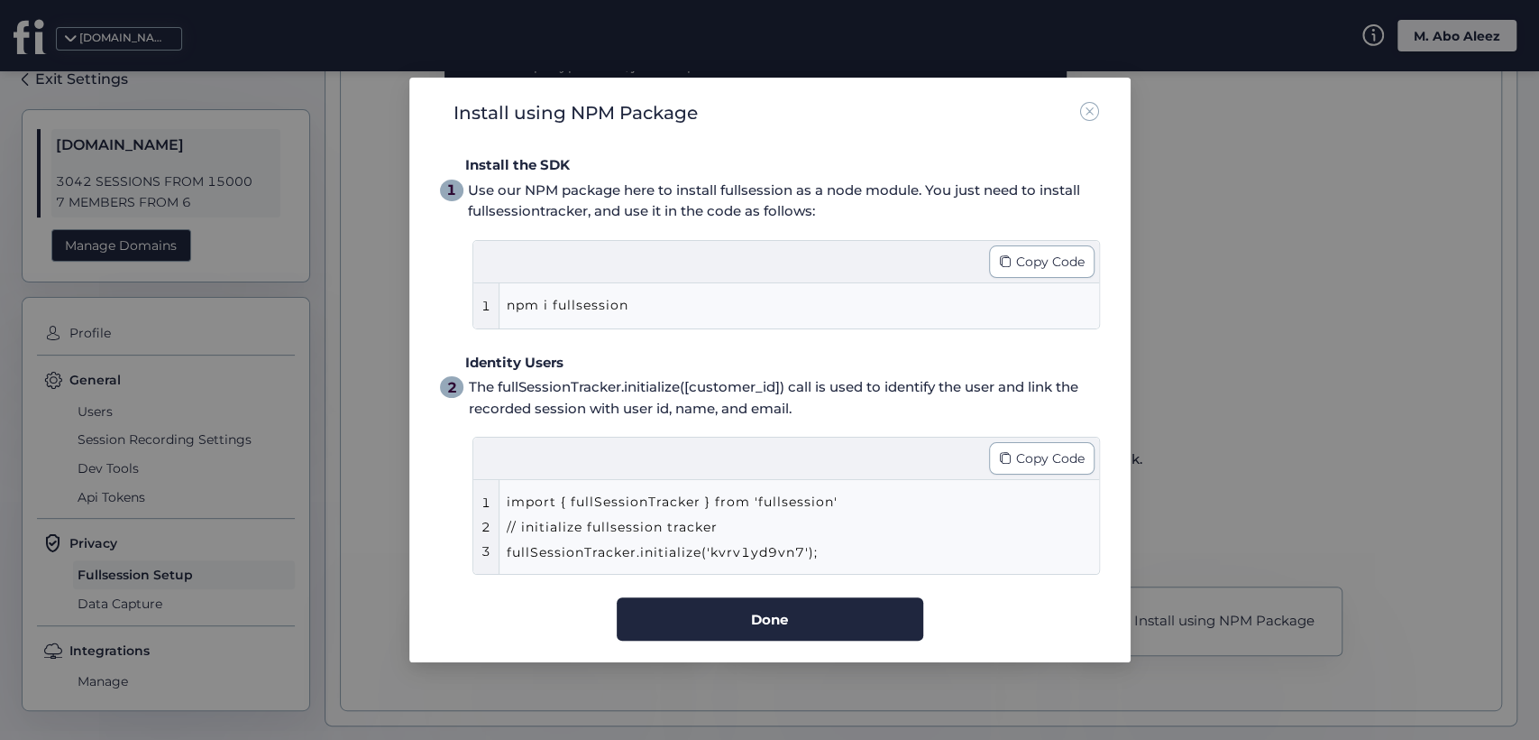
click at [1364, 336] on nz-modal-container "Install using NPM Package Install the SDK 1 Use our NPM package here to install…" at bounding box center [769, 370] width 1539 height 740
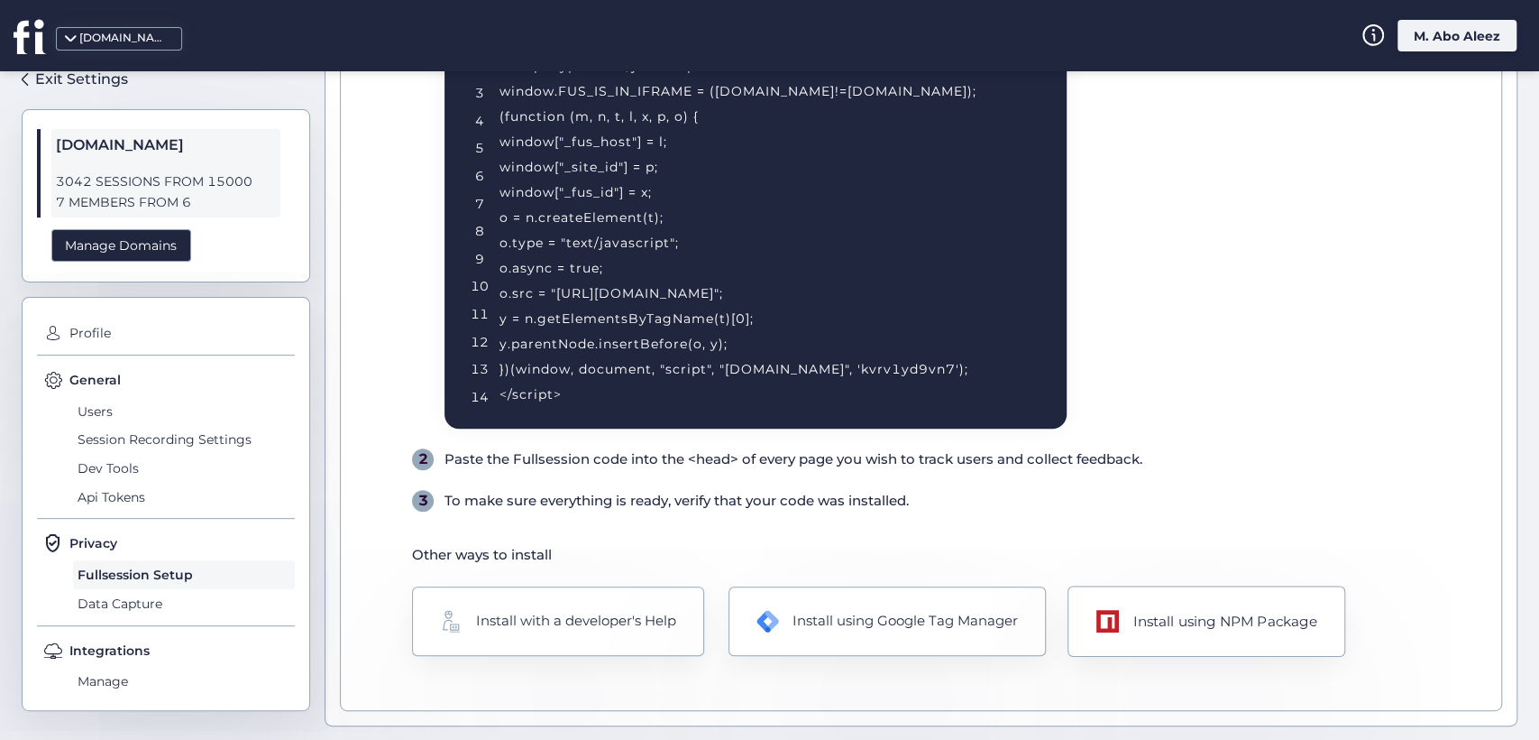
click at [1163, 632] on div "Install using NPM Package" at bounding box center [1207, 620] width 278 height 71
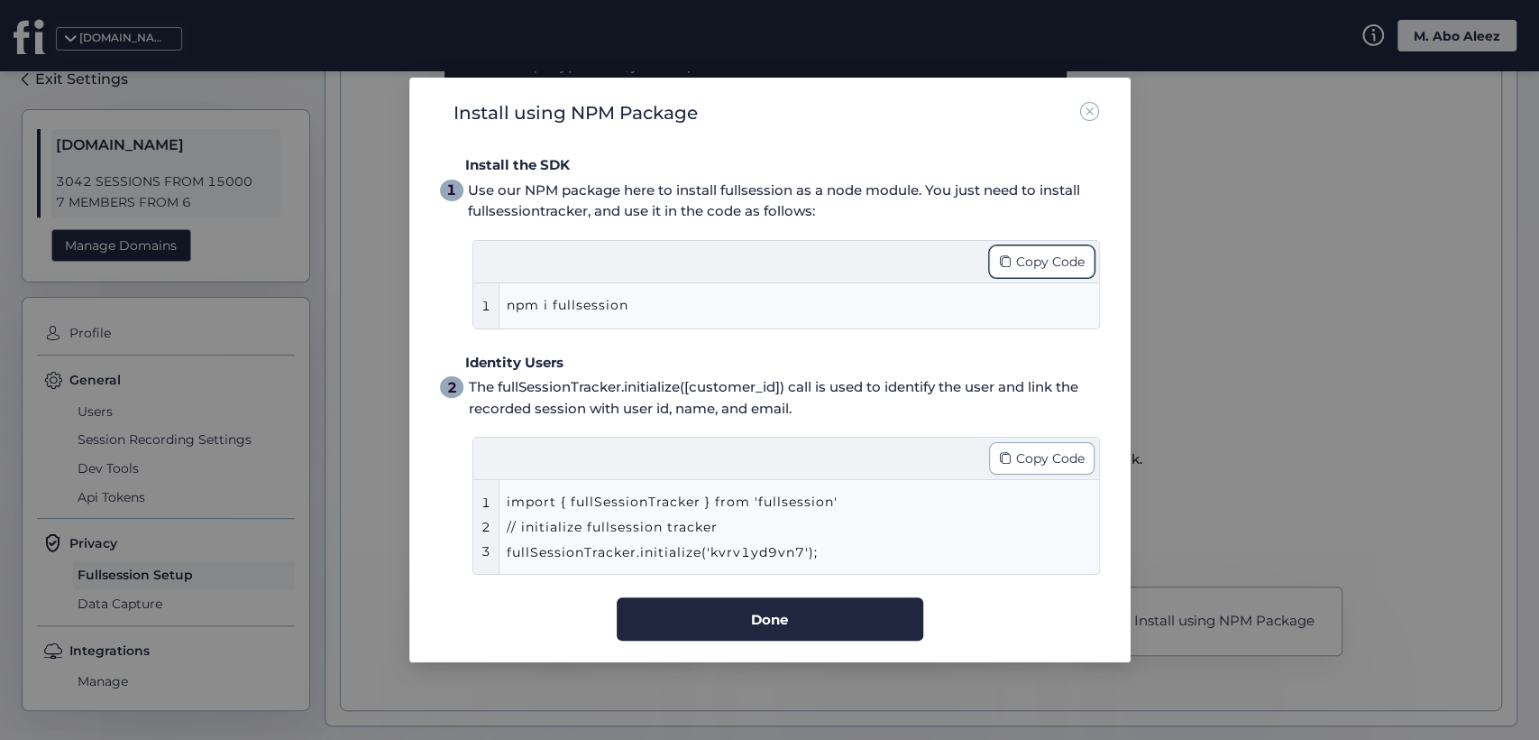
click at [1021, 262] on span "Copy Code" at bounding box center [1050, 262] width 69 height 20
click at [1053, 473] on div "Copy Code" at bounding box center [1042, 458] width 106 height 32
click at [1233, 323] on nz-modal-container "Install using NPM Package Install the SDK 1 Use our NPM package here to install…" at bounding box center [769, 370] width 1539 height 740
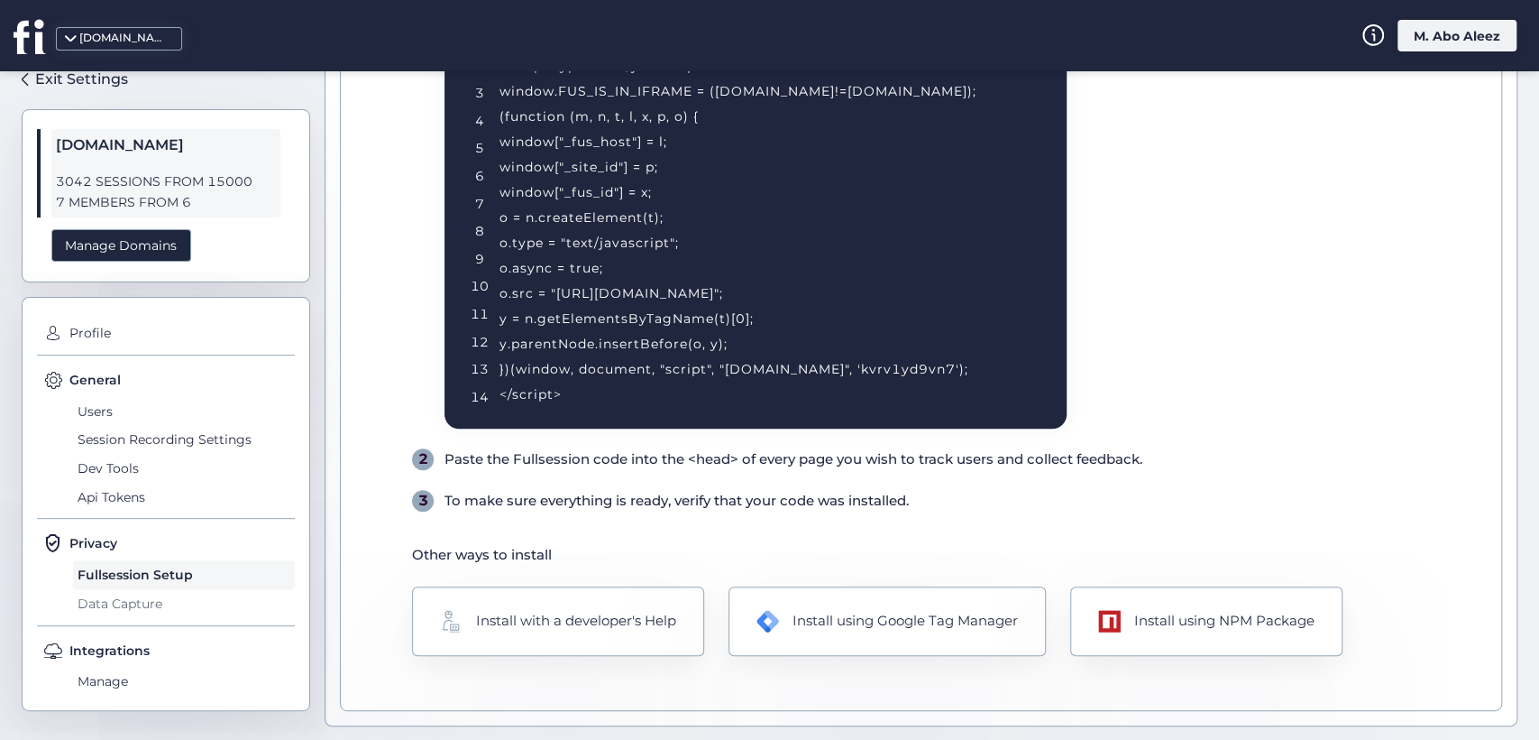
click at [166, 603] on span "Data Capture" at bounding box center [184, 603] width 222 height 29
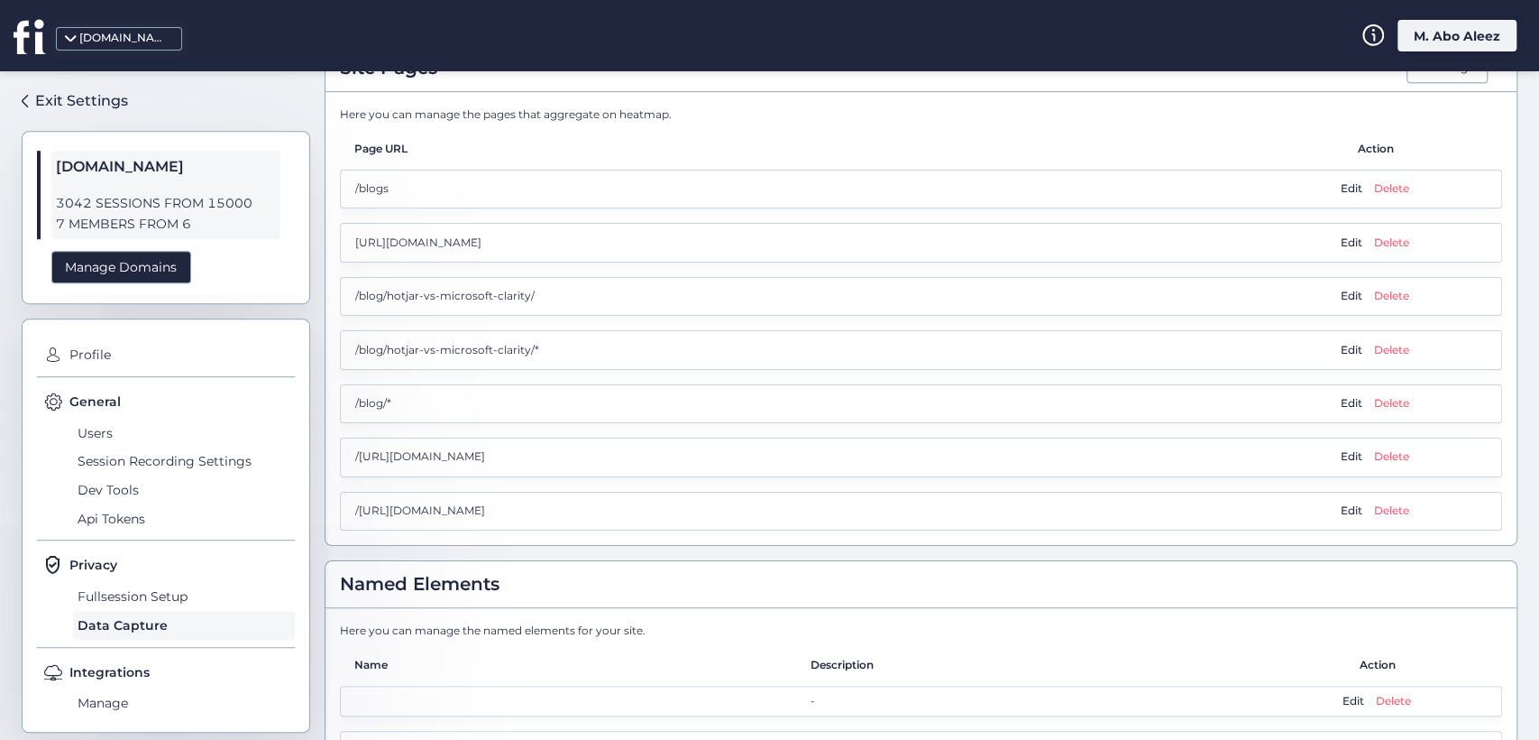
scroll to position [501, 0]
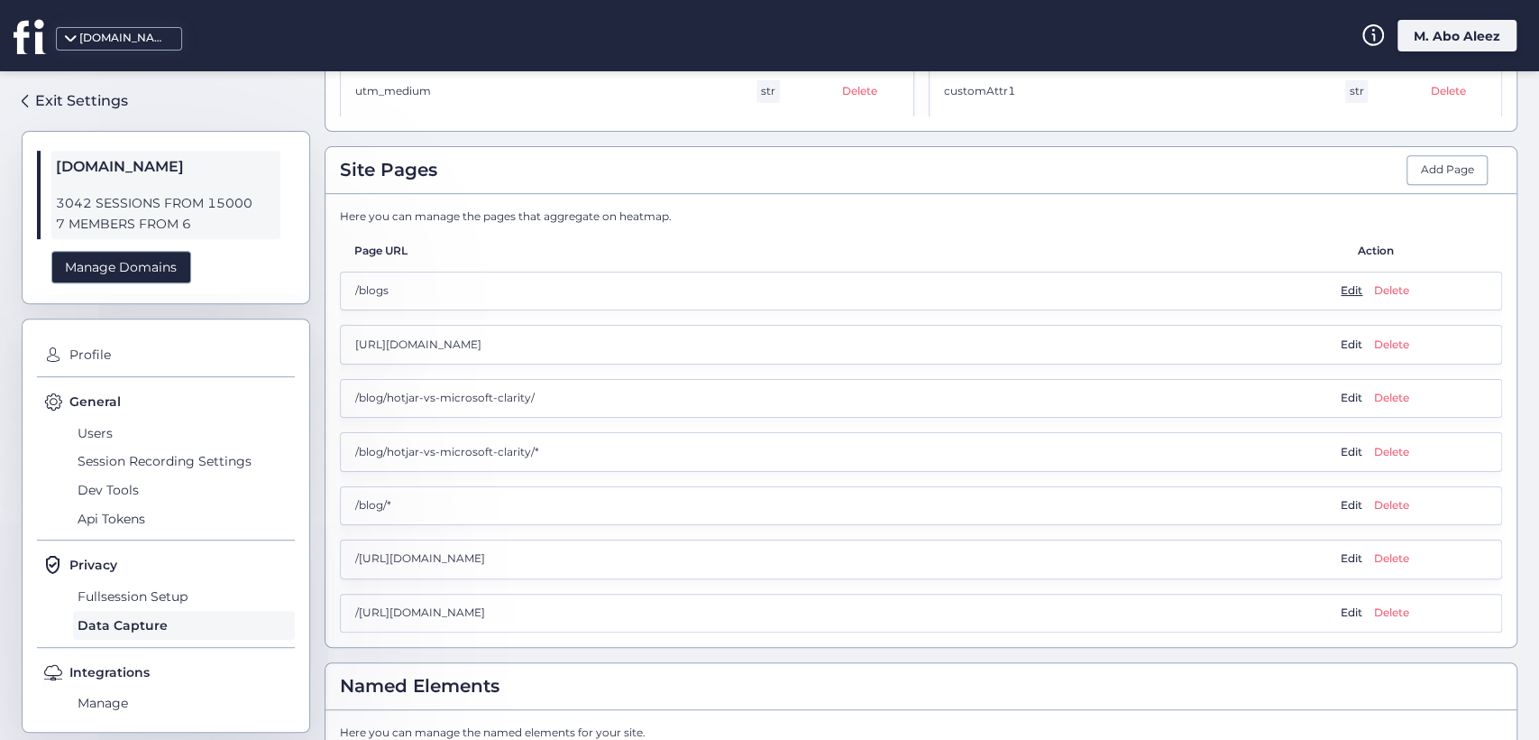
click at [1341, 297] on span "Edit" at bounding box center [1352, 290] width 22 height 17
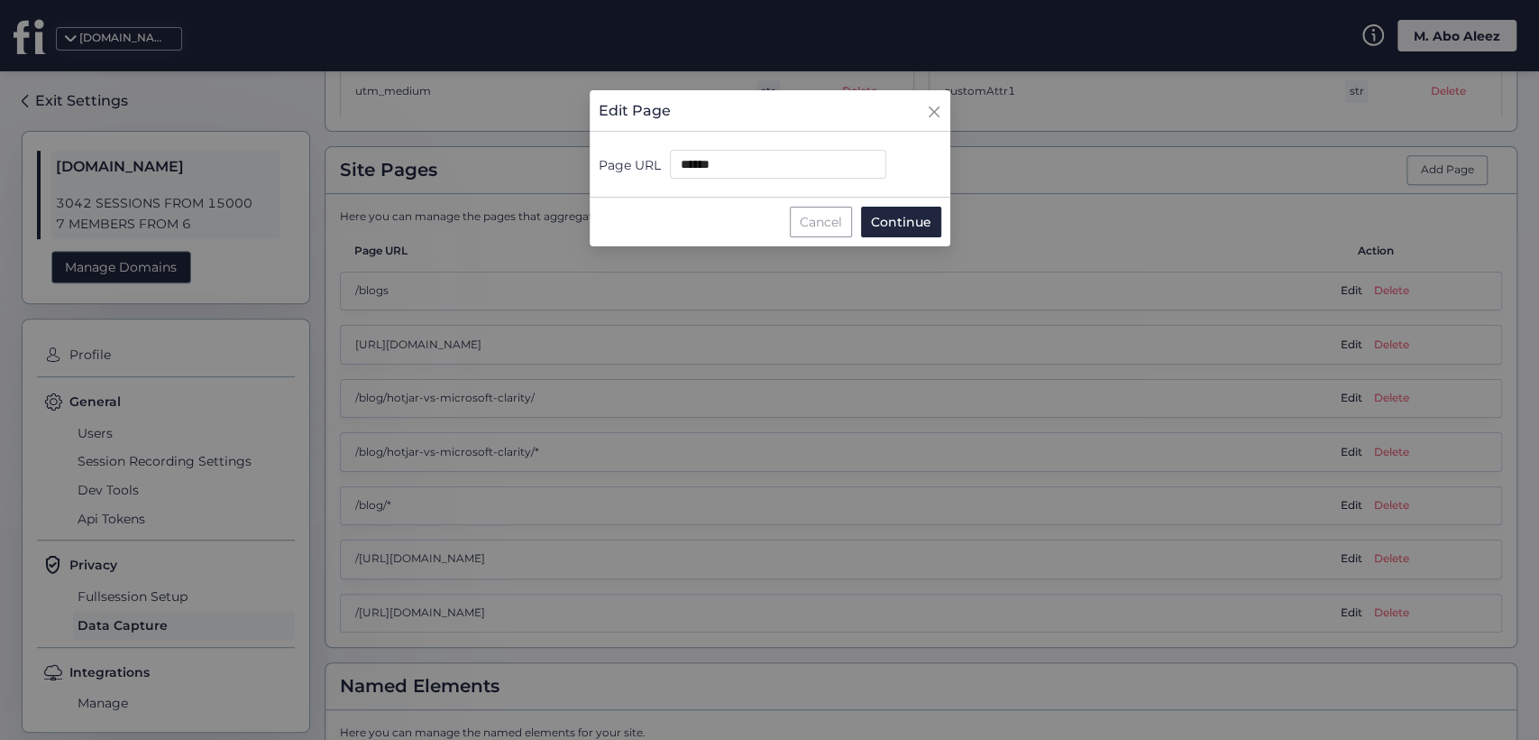
click at [814, 218] on div "Cancel" at bounding box center [821, 222] width 62 height 31
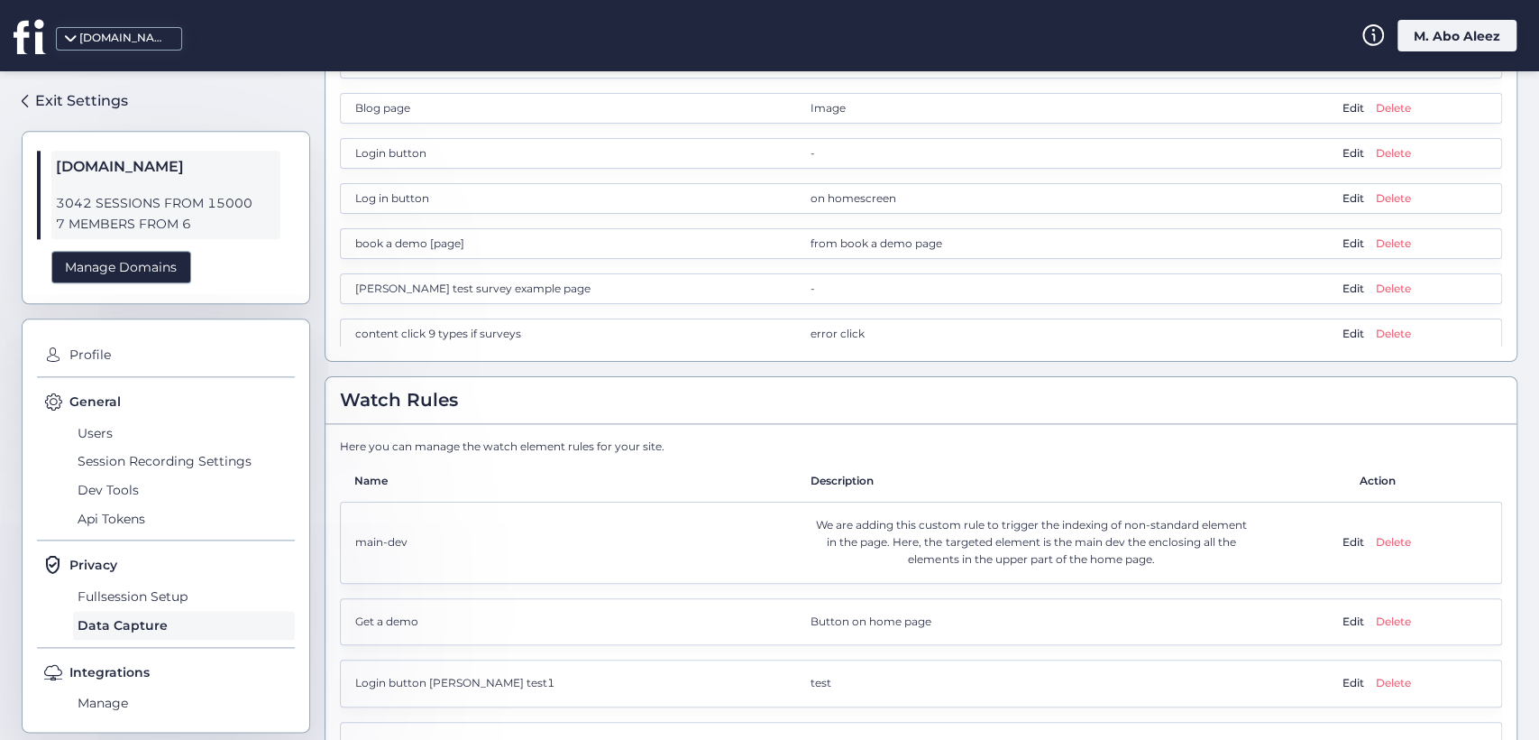
scroll to position [1422, 0]
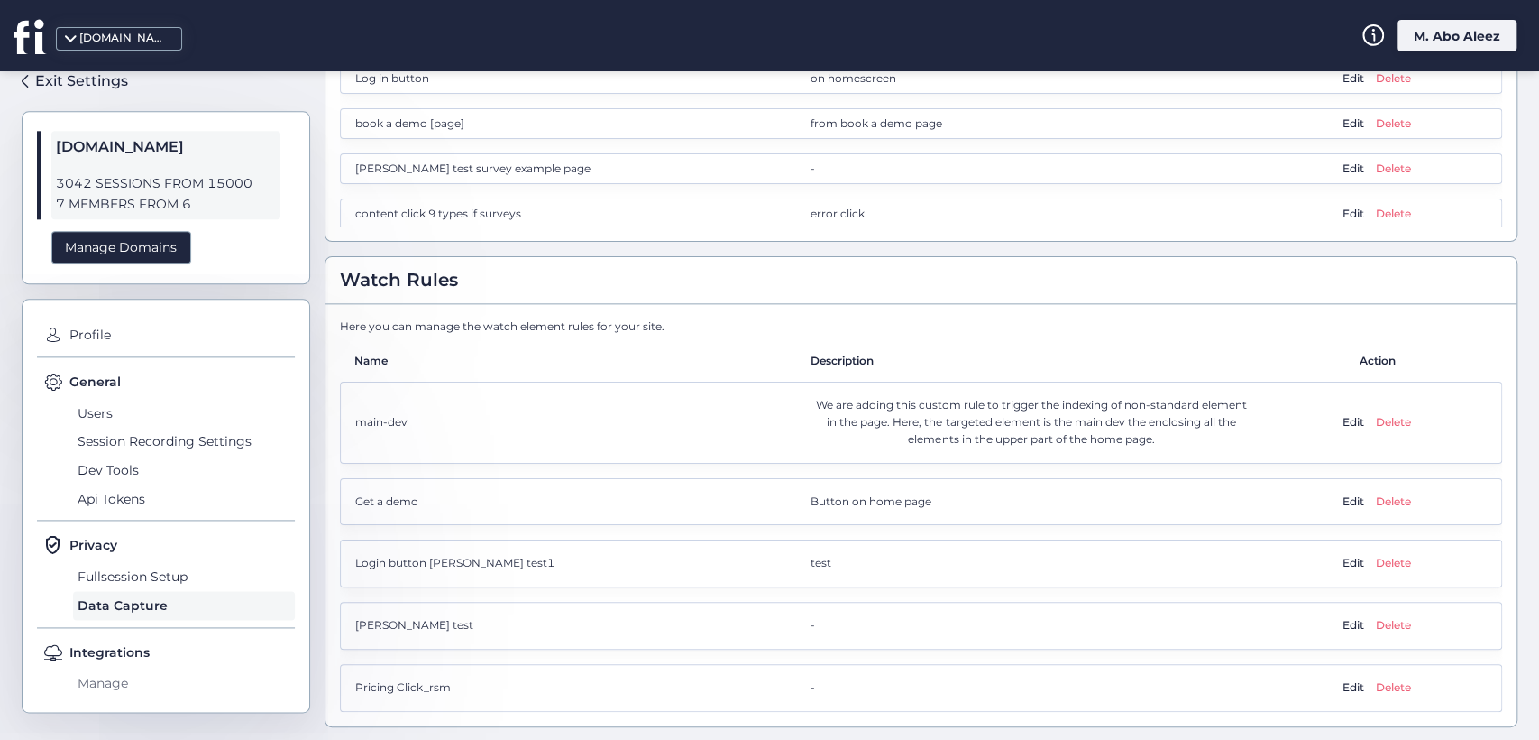
click at [102, 678] on span "Manage" at bounding box center [184, 682] width 222 height 29
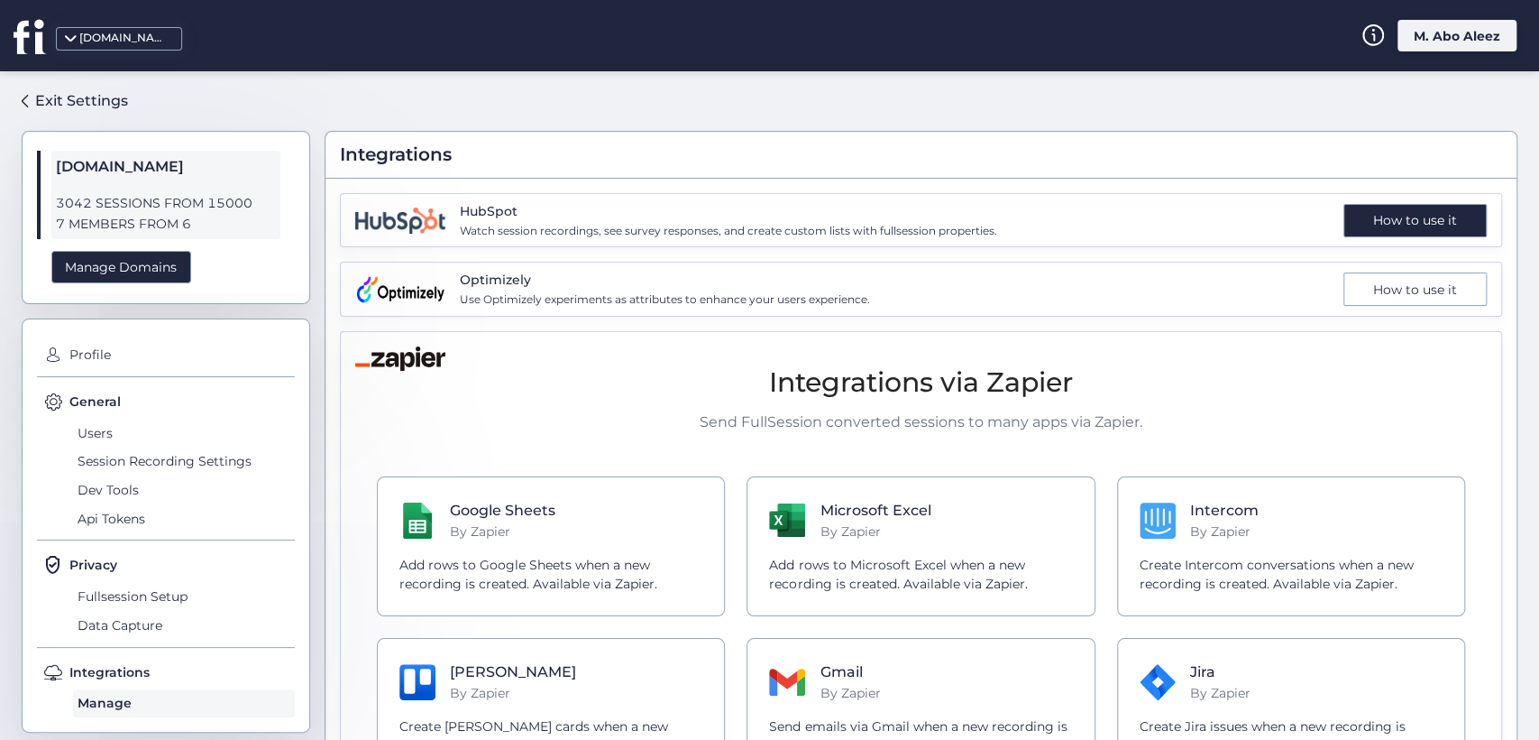
click at [1367, 230] on div "How to use it" at bounding box center [1415, 220] width 143 height 33
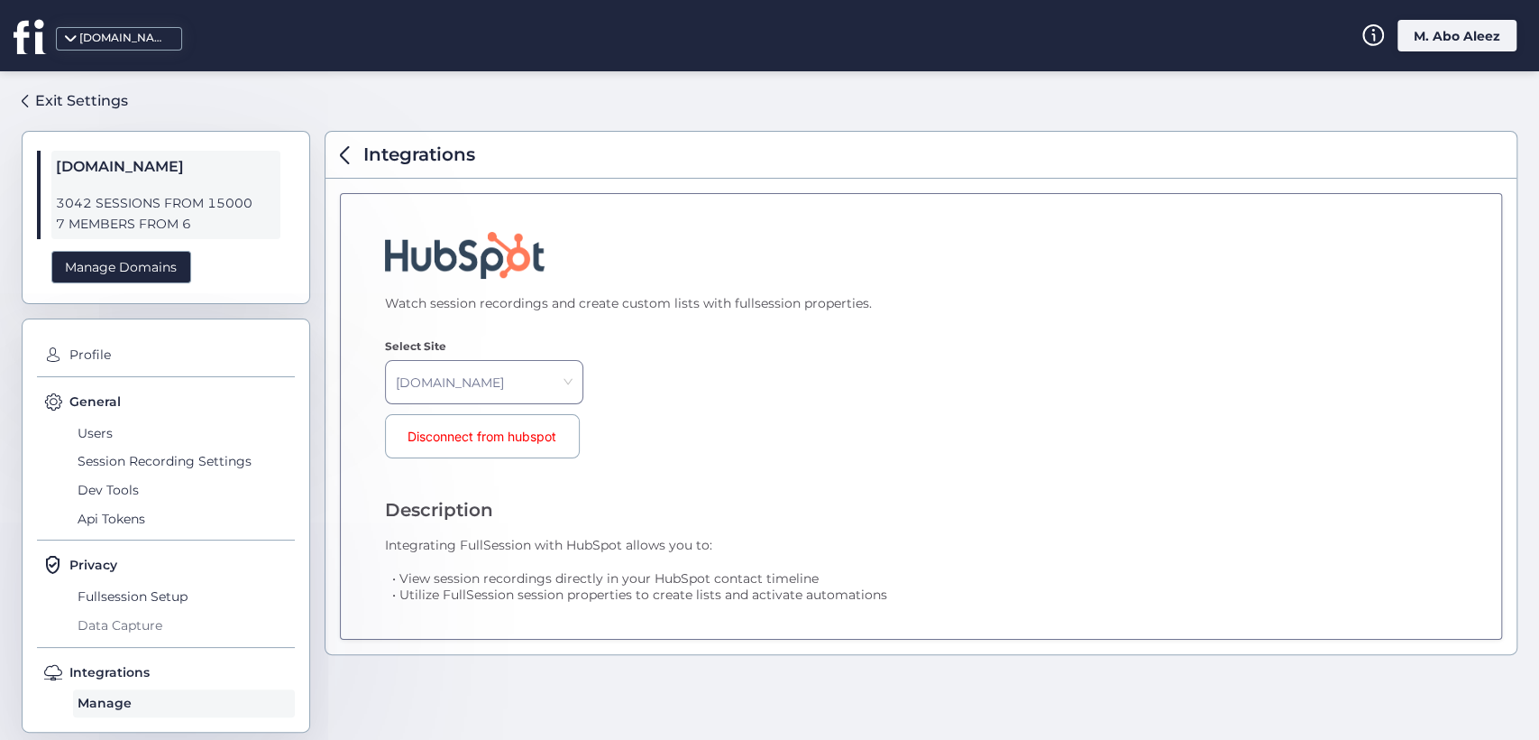
click at [91, 629] on span "Data Capture" at bounding box center [184, 625] width 222 height 29
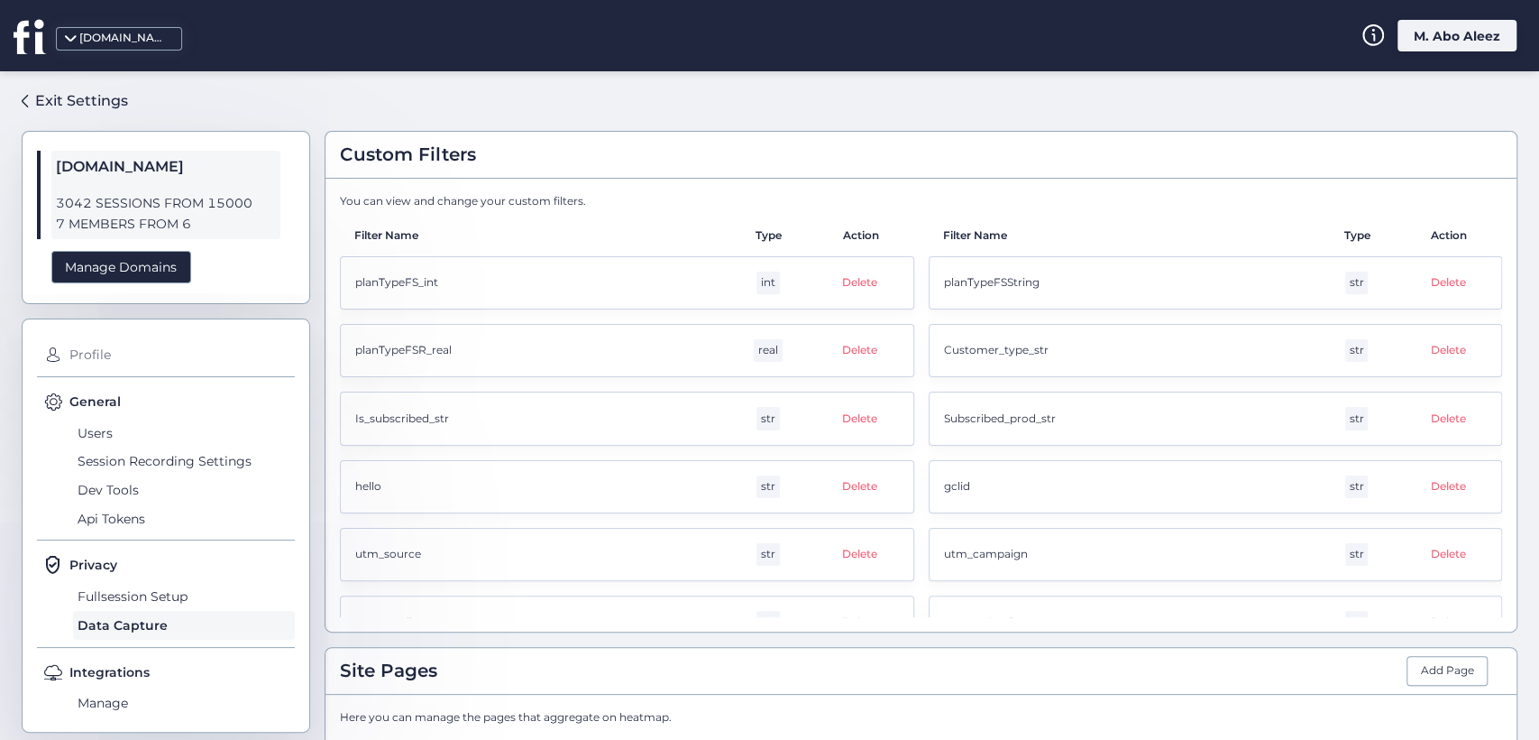
click at [87, 348] on span "Profile" at bounding box center [180, 355] width 230 height 29
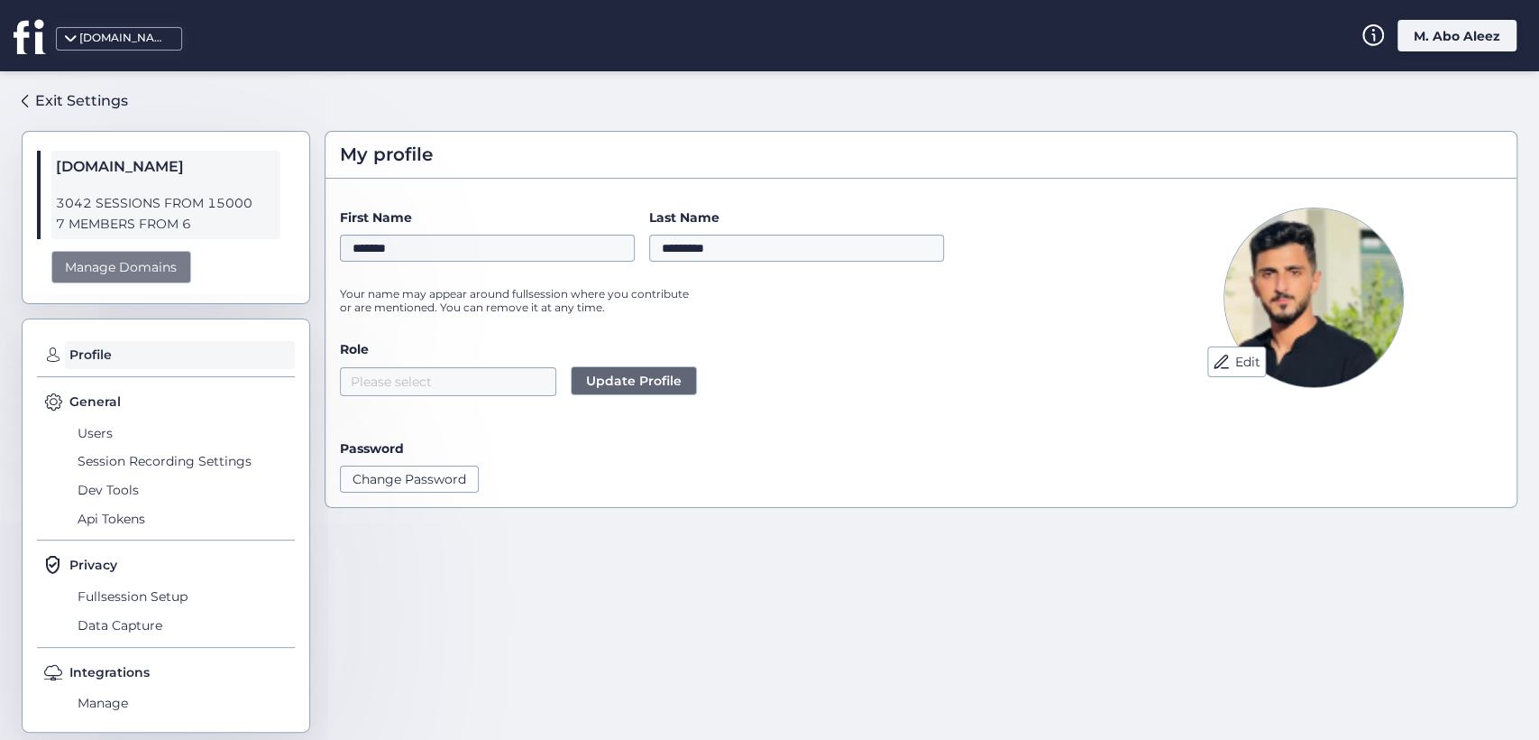
click at [159, 266] on div "Manage Domains" at bounding box center [121, 267] width 140 height 33
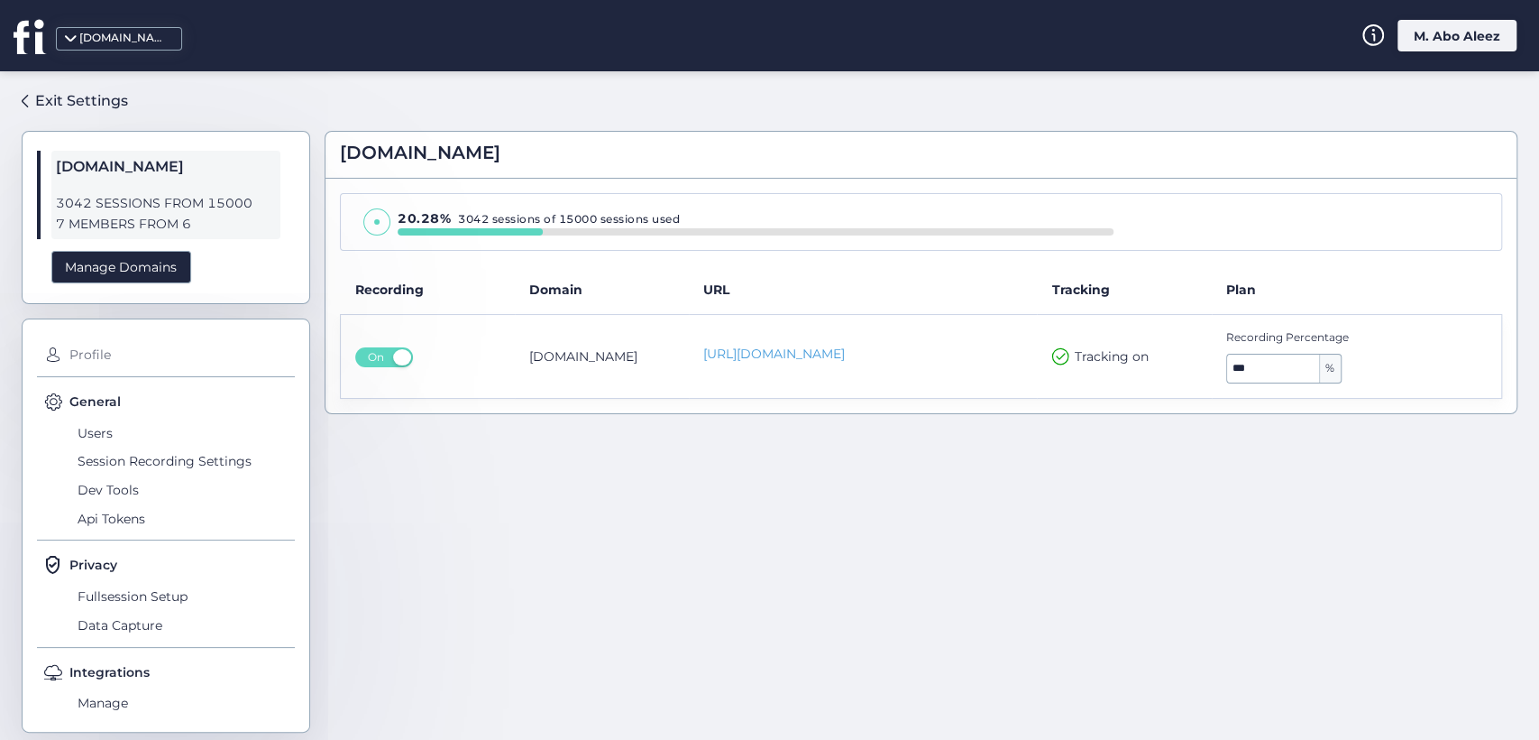
click at [87, 360] on span "Profile" at bounding box center [180, 355] width 230 height 29
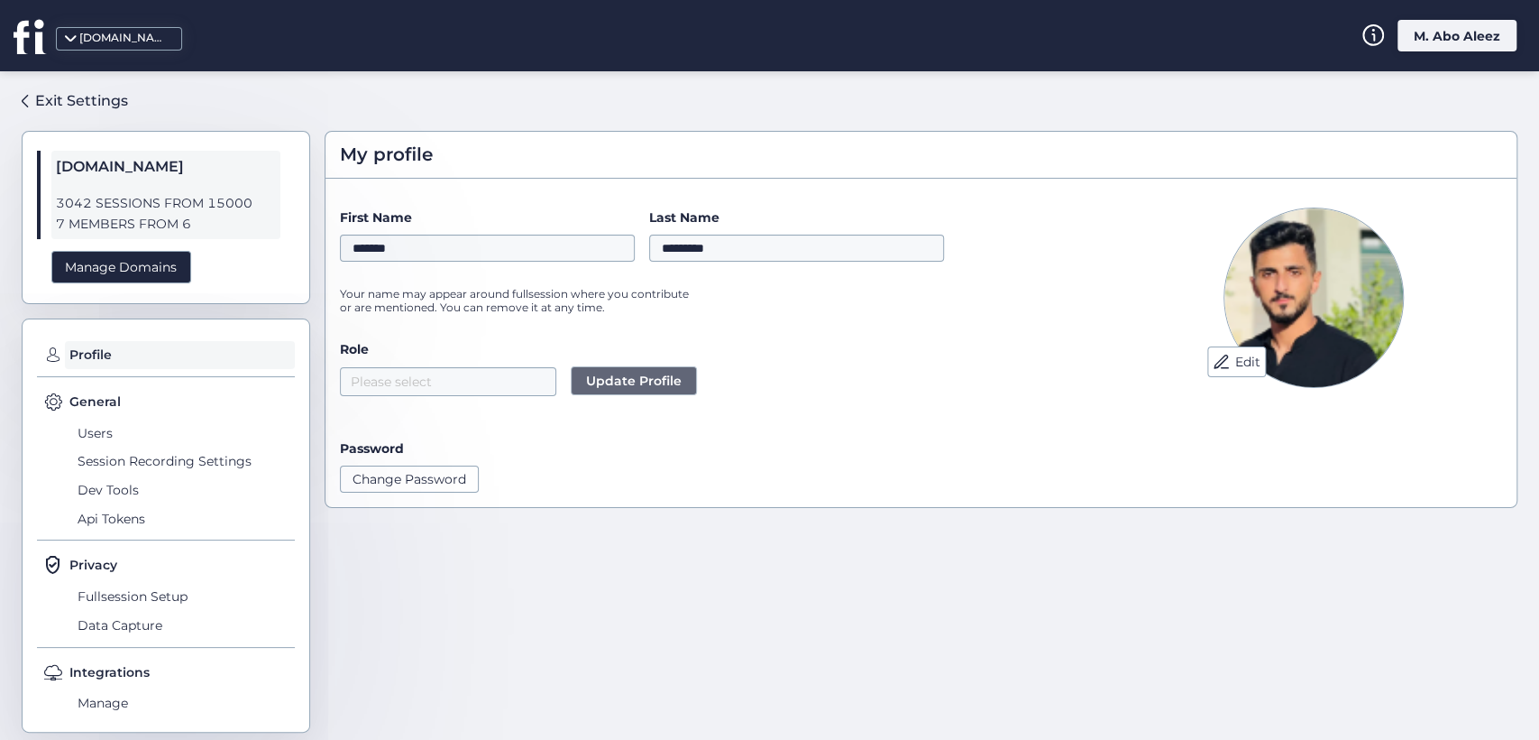
drag, startPoint x: 359, startPoint y: 375, endPoint x: 447, endPoint y: 593, distance: 235.5
click at [447, 593] on div "My profile Edit First Name ******* Last Name ********* Your name may appear aro…" at bounding box center [921, 398] width 1193 height 625
click at [462, 363] on div "Role Please select Update Profile" at bounding box center [718, 367] width 756 height 56
click at [462, 380] on nz-select-top-control "Please select" at bounding box center [448, 381] width 216 height 29
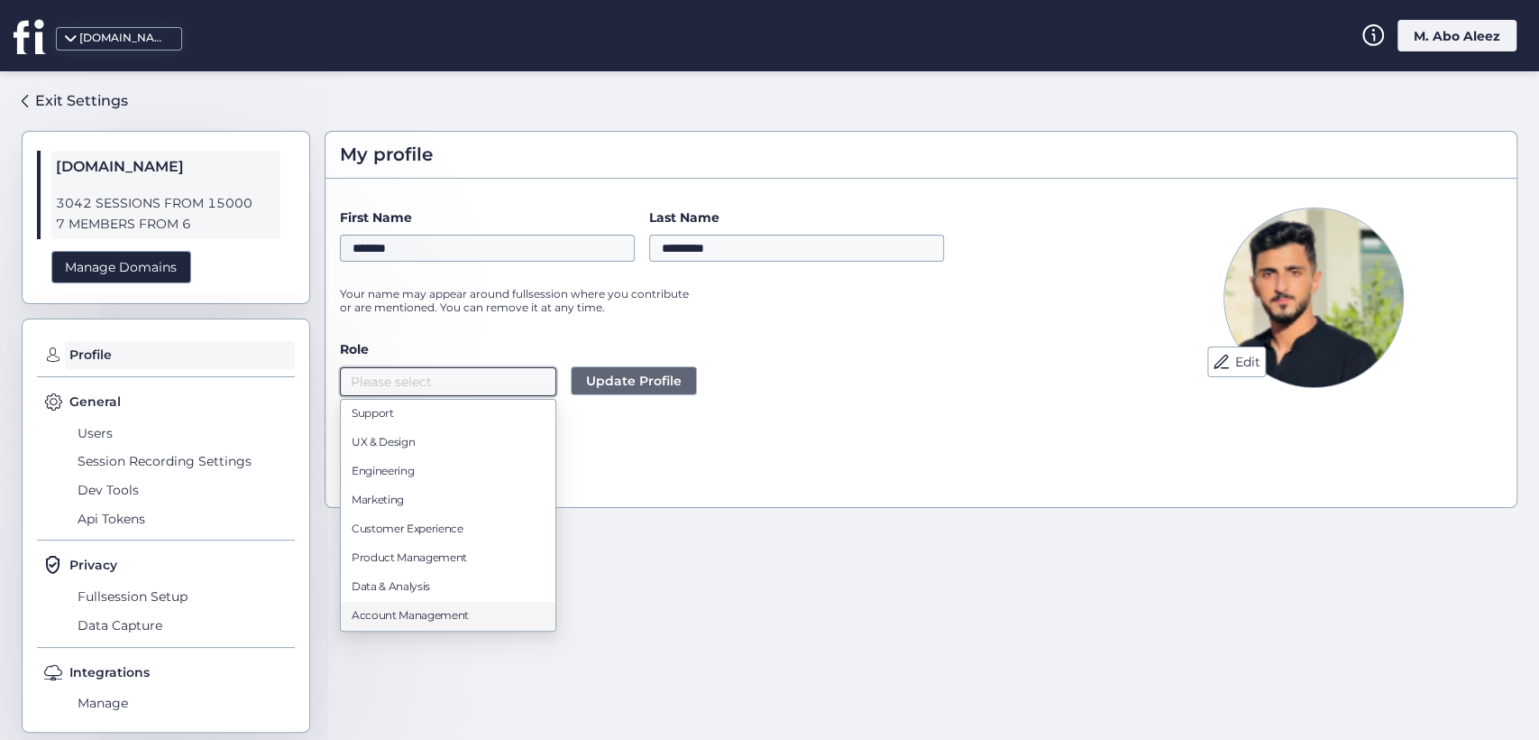
click at [730, 500] on div "Edit First Name ******* Last Name ********* Your name may appear around fullses…" at bounding box center [921, 350] width 1191 height 314
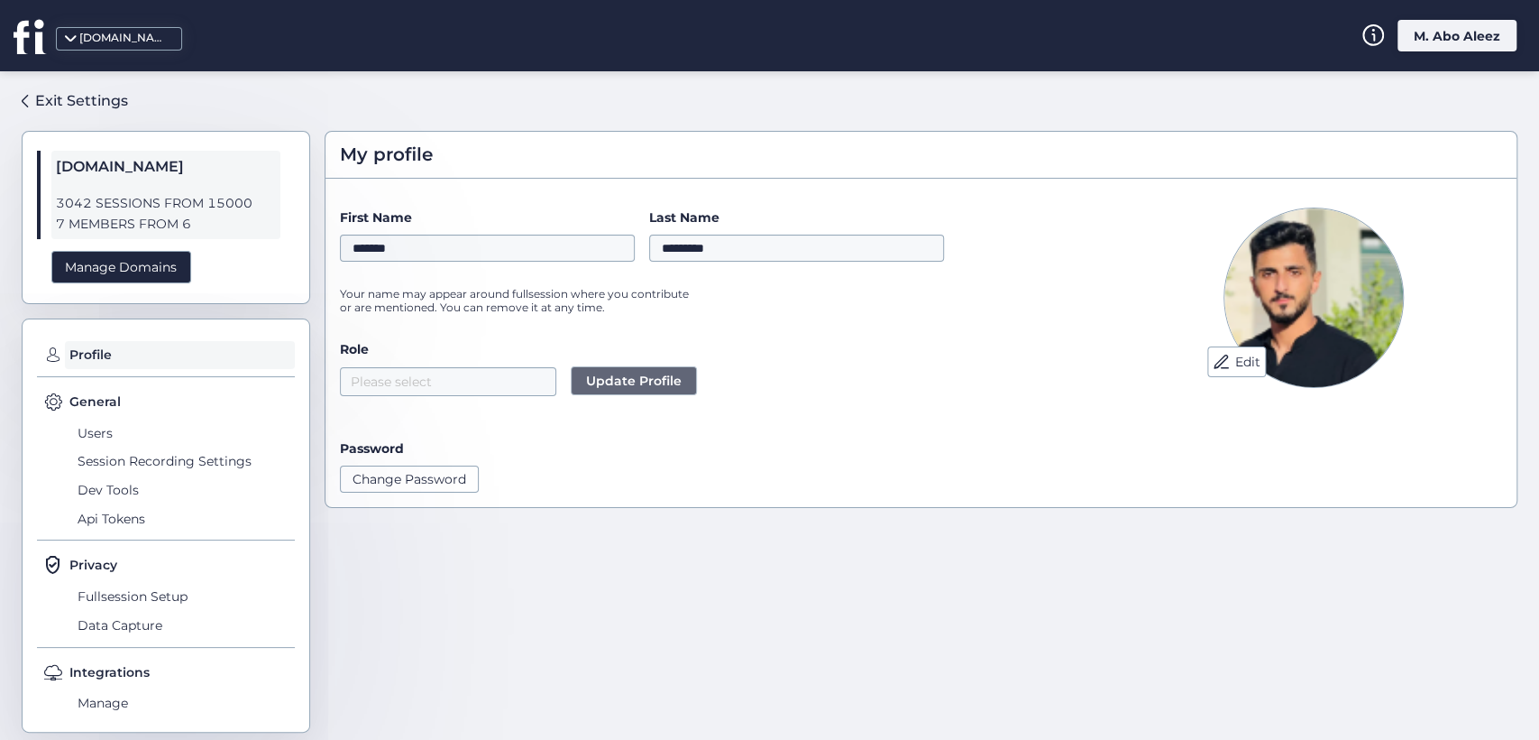
click at [1414, 41] on div "M. Abo Aleez" at bounding box center [1457, 36] width 119 height 32
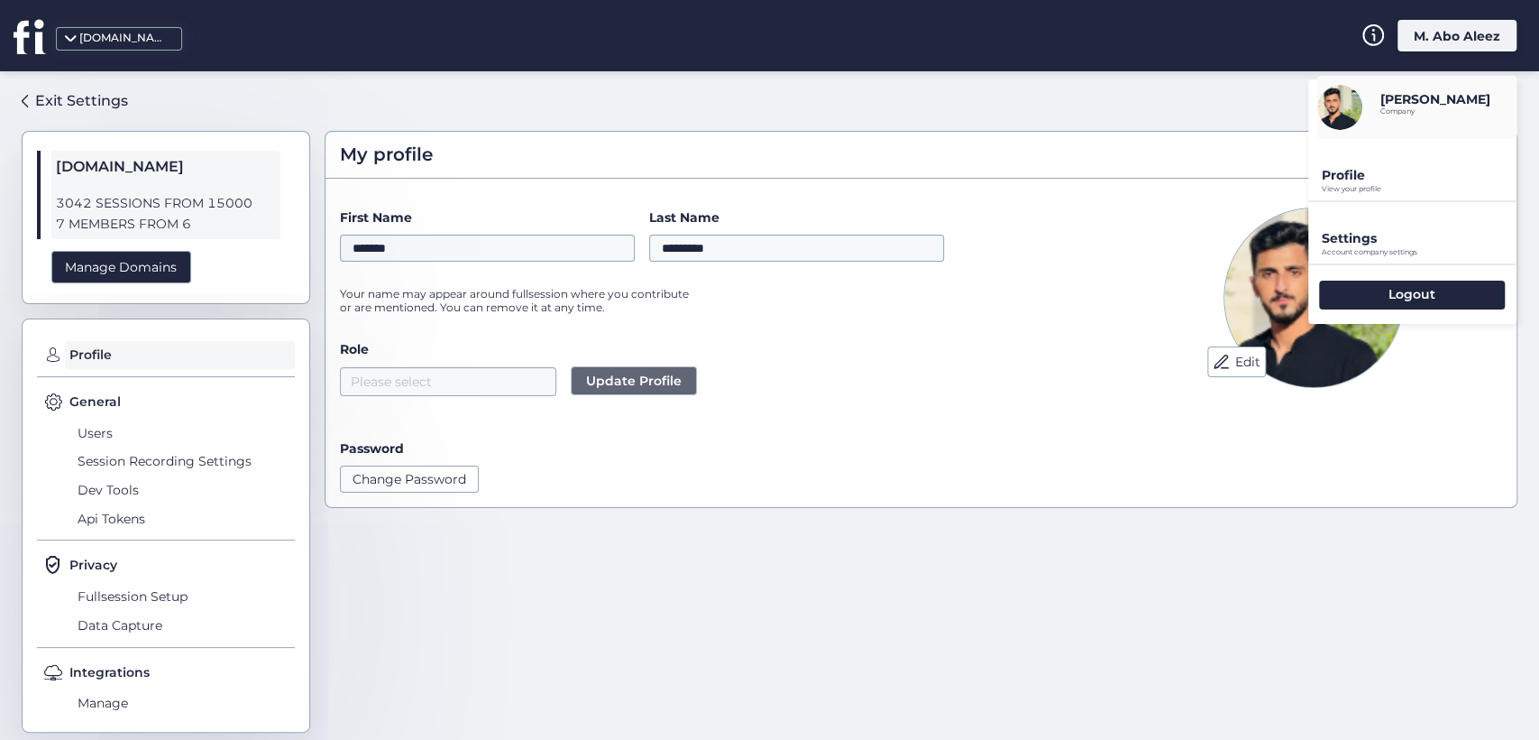
click at [1328, 228] on div "Settings Account company settings" at bounding box center [1413, 232] width 208 height 61
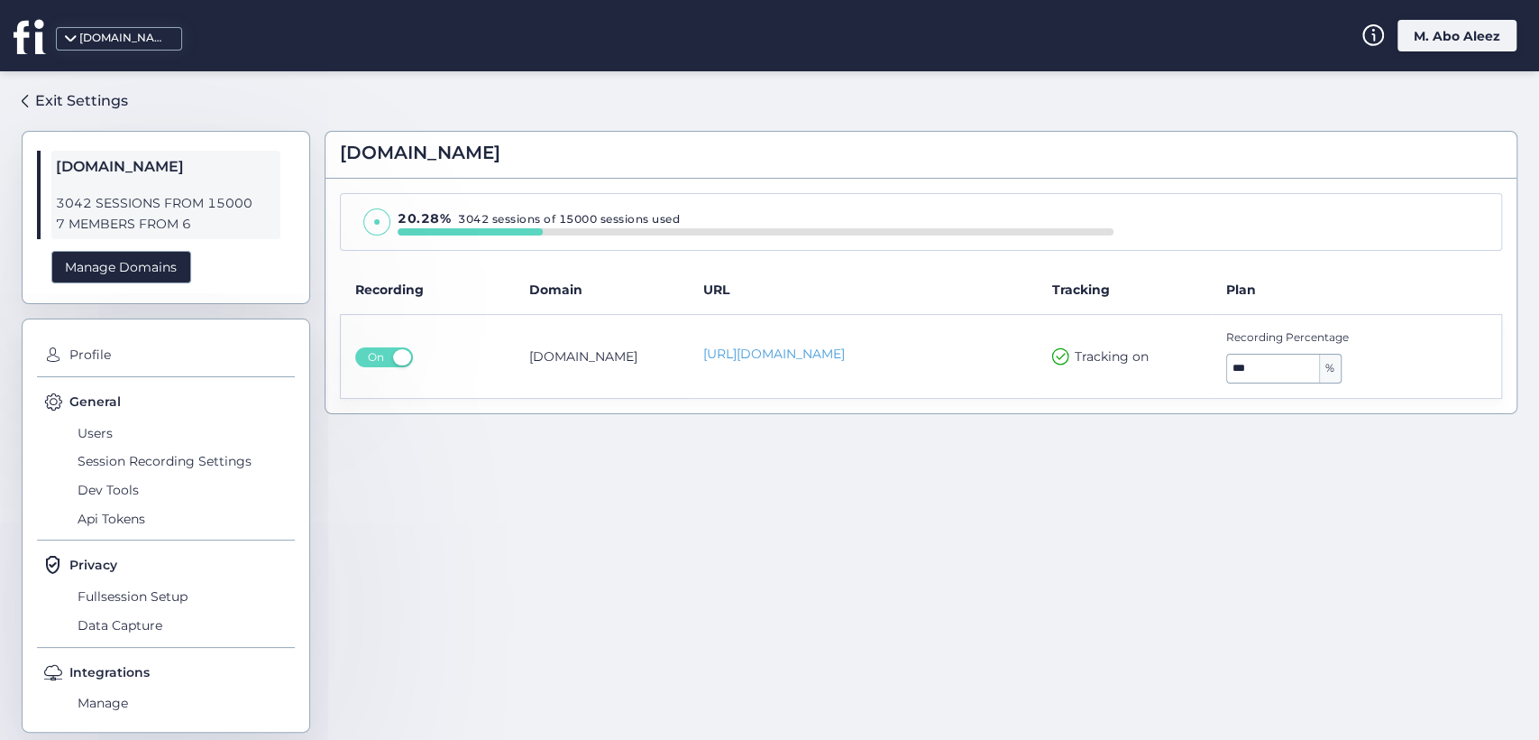
click at [1414, 56] on div "[DOMAIN_NAME] M. Abo Aleez" at bounding box center [769, 35] width 1539 height 71
click at [1428, 22] on div "M. Abo Aleez" at bounding box center [1457, 36] width 119 height 32
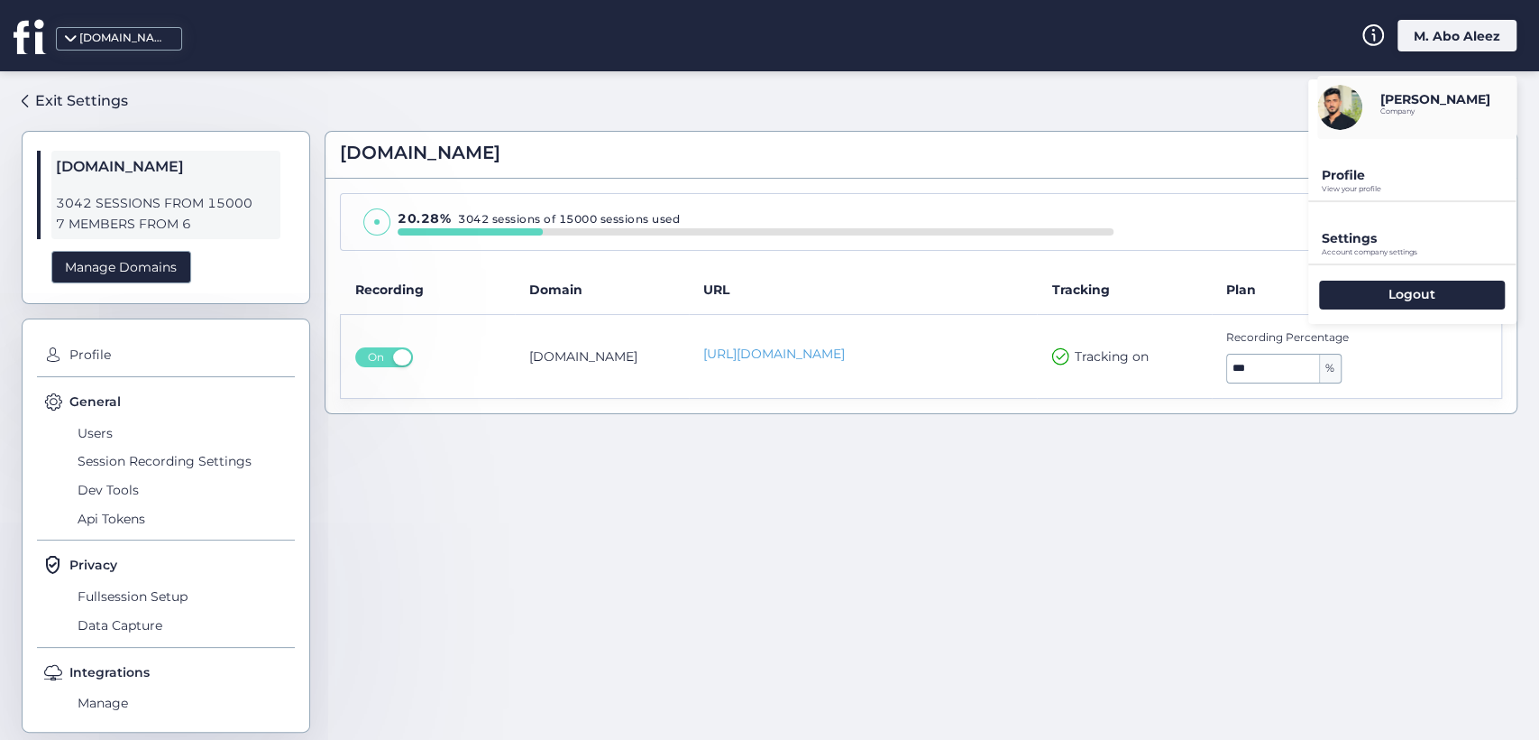
click at [1366, 231] on p "Settings" at bounding box center [1419, 238] width 195 height 16
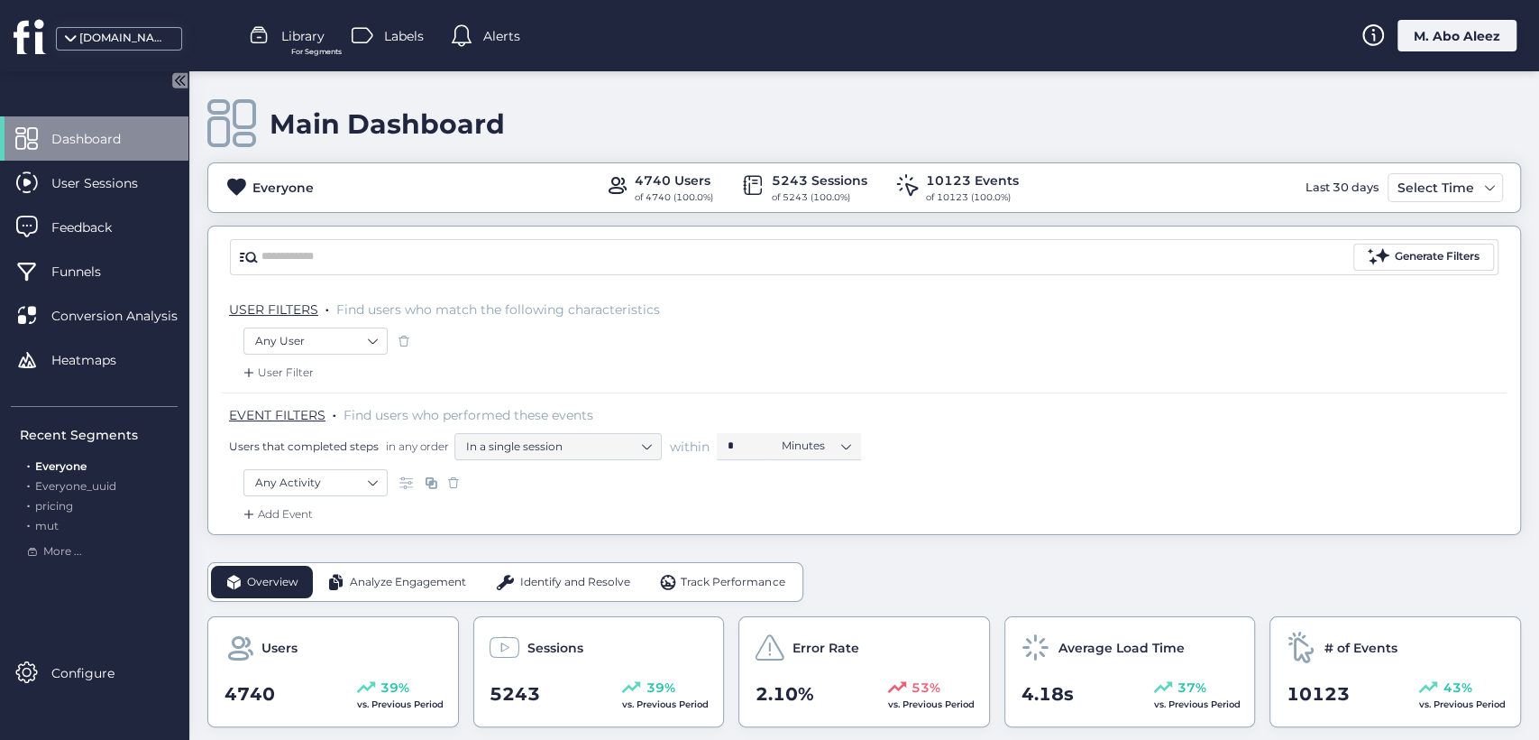
click at [1460, 39] on div "M. Abo Aleez" at bounding box center [1457, 36] width 119 height 32
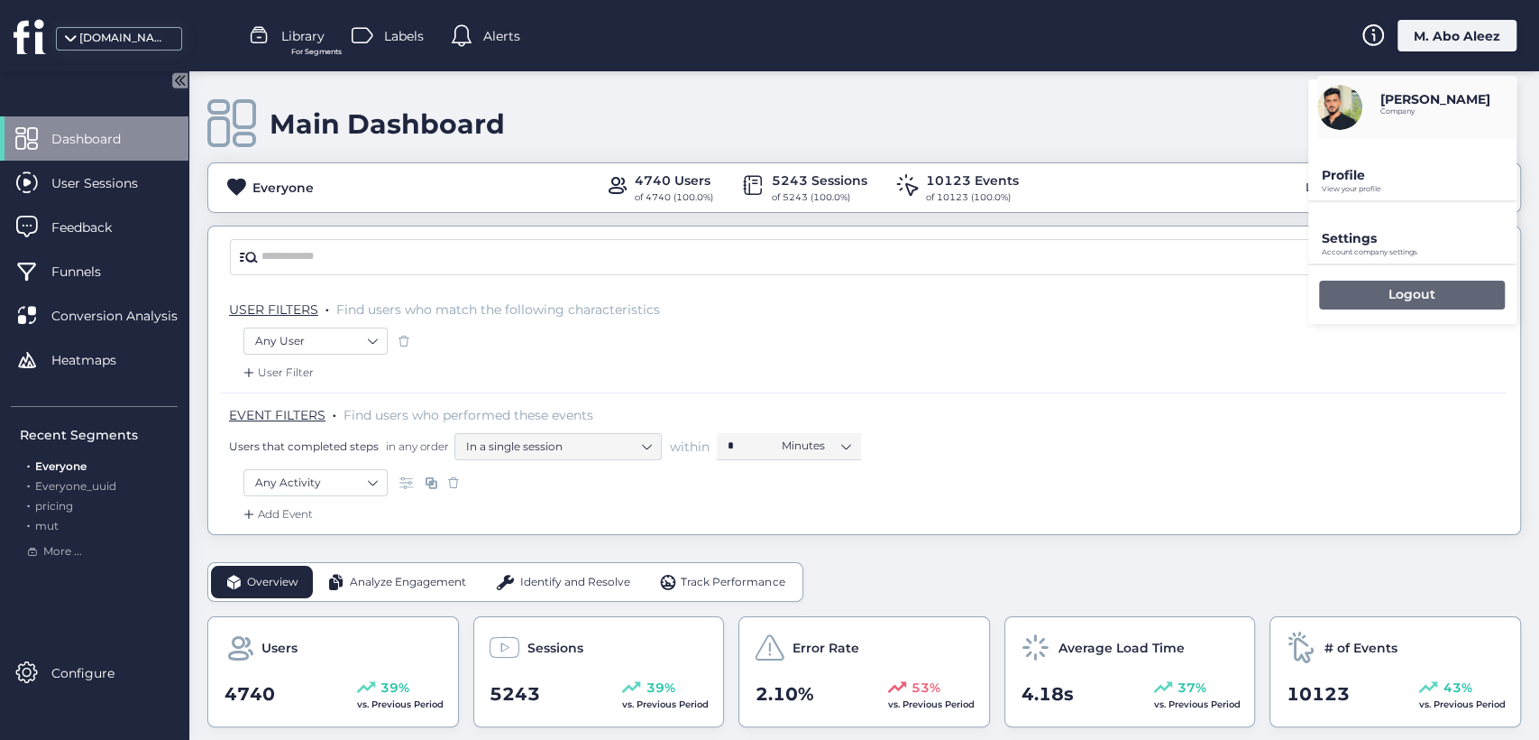
click at [1342, 303] on div "Logout" at bounding box center [1412, 294] width 186 height 29
